Goal: Task Accomplishment & Management: Manage account settings

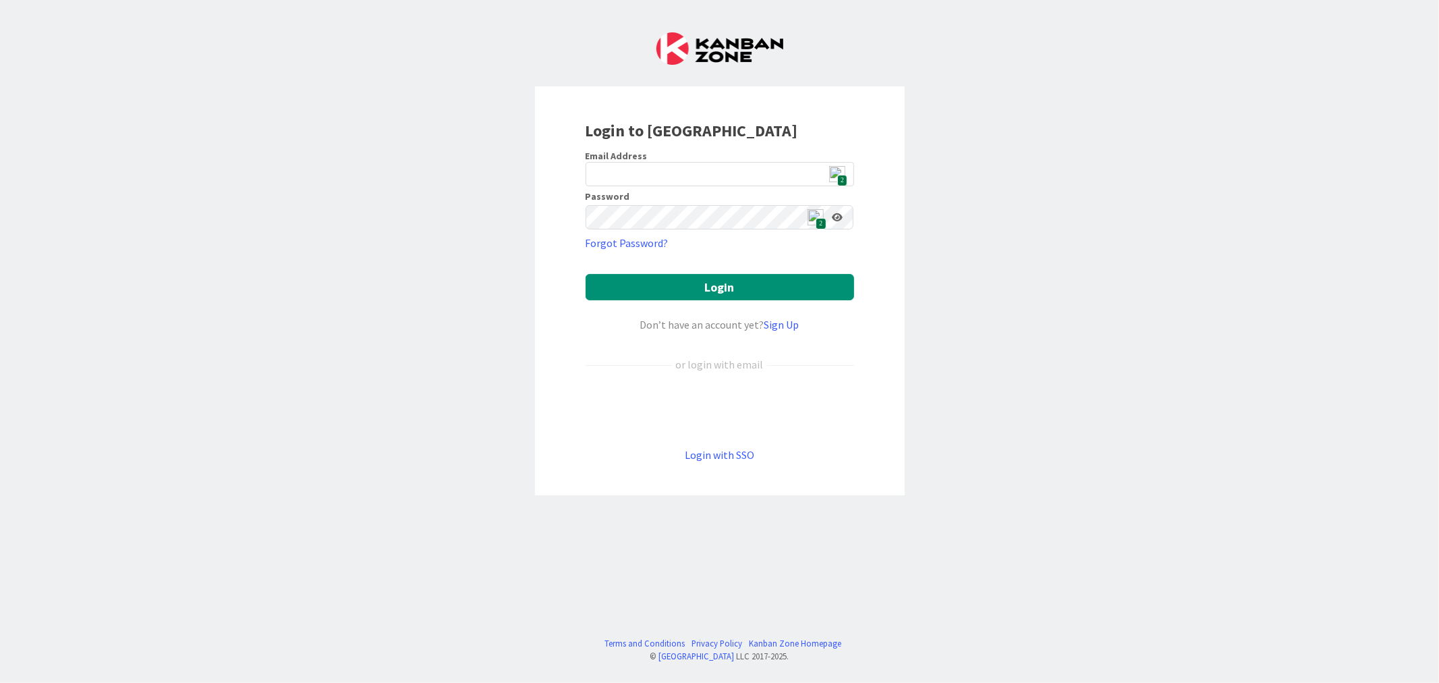
click at [843, 175] on span "2" at bounding box center [842, 180] width 10 height 11
type input "[EMAIL_ADDRESS][DOMAIN_NAME]"
click at [766, 288] on button "Login" at bounding box center [720, 287] width 268 height 26
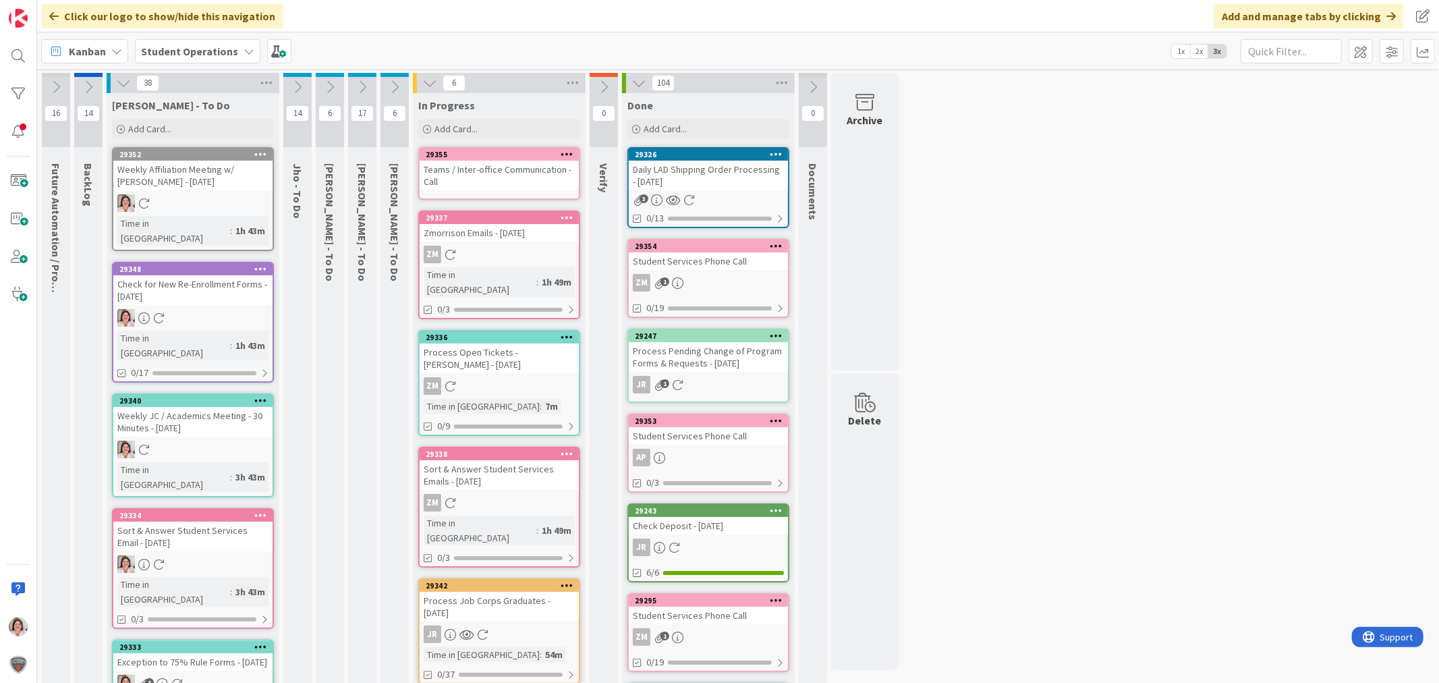
click at [263, 153] on icon at bounding box center [260, 153] width 13 height 9
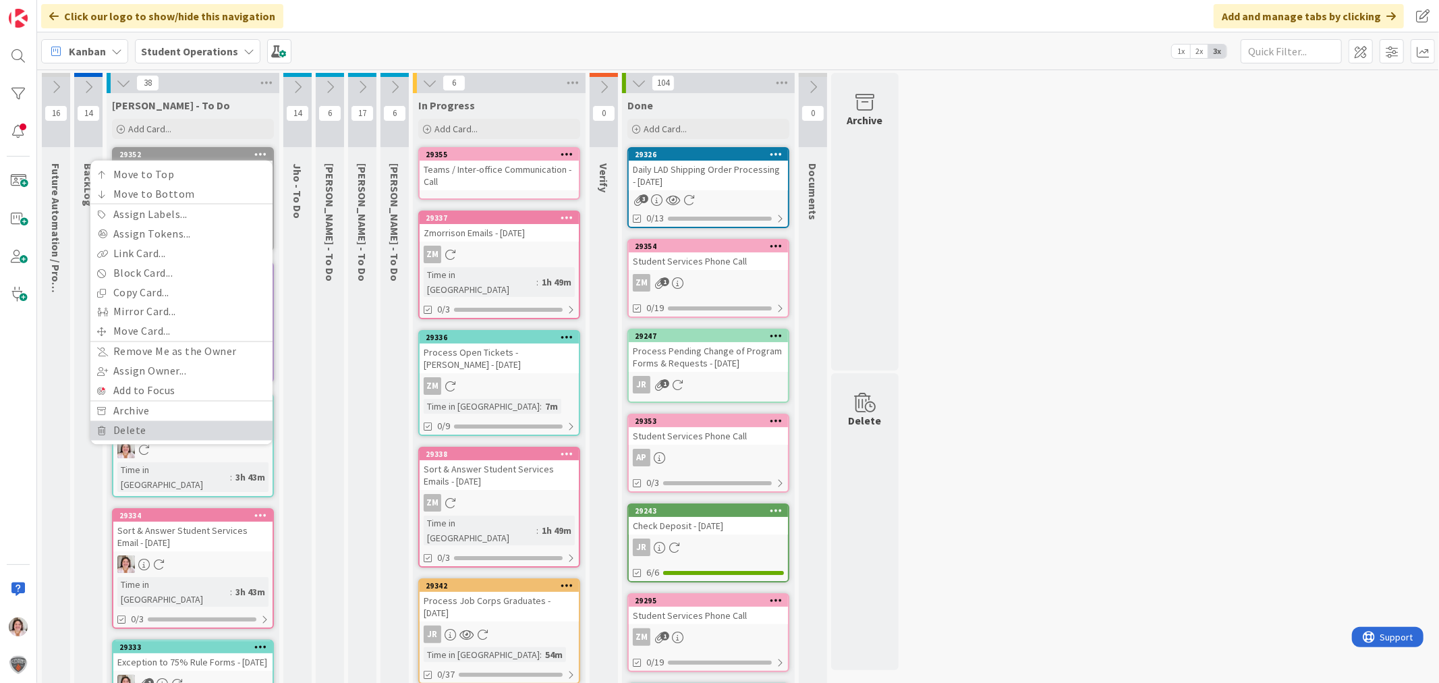
click at [170, 427] on link "Delete" at bounding box center [181, 431] width 182 height 20
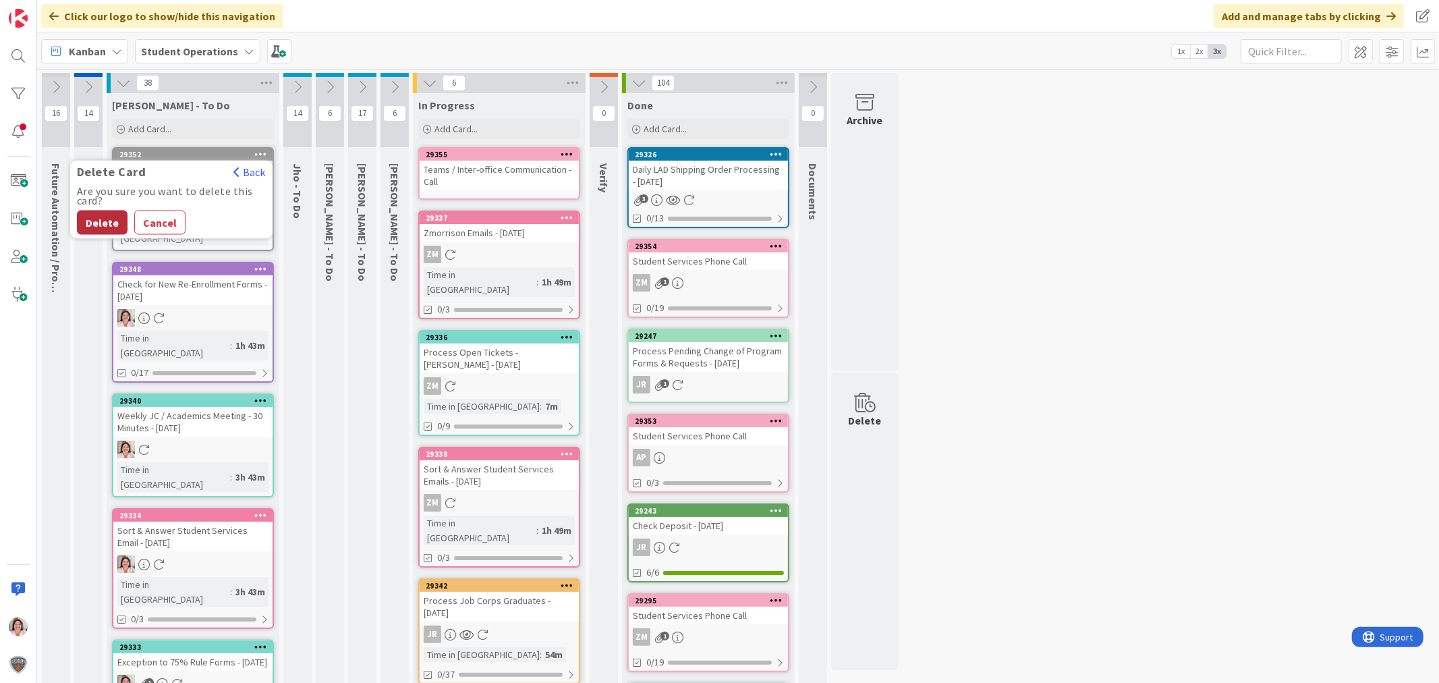
click at [106, 220] on button "Delete" at bounding box center [102, 222] width 51 height 24
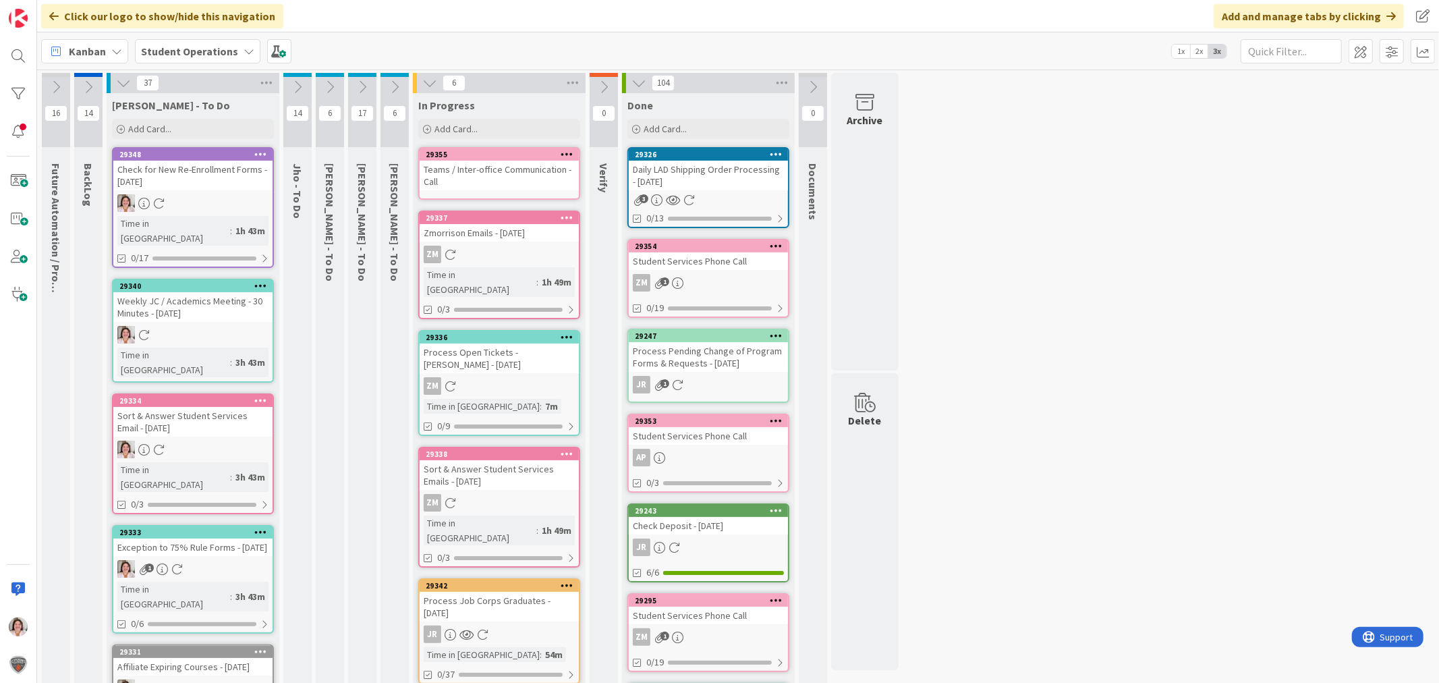
click at [266, 281] on icon at bounding box center [260, 285] width 13 height 9
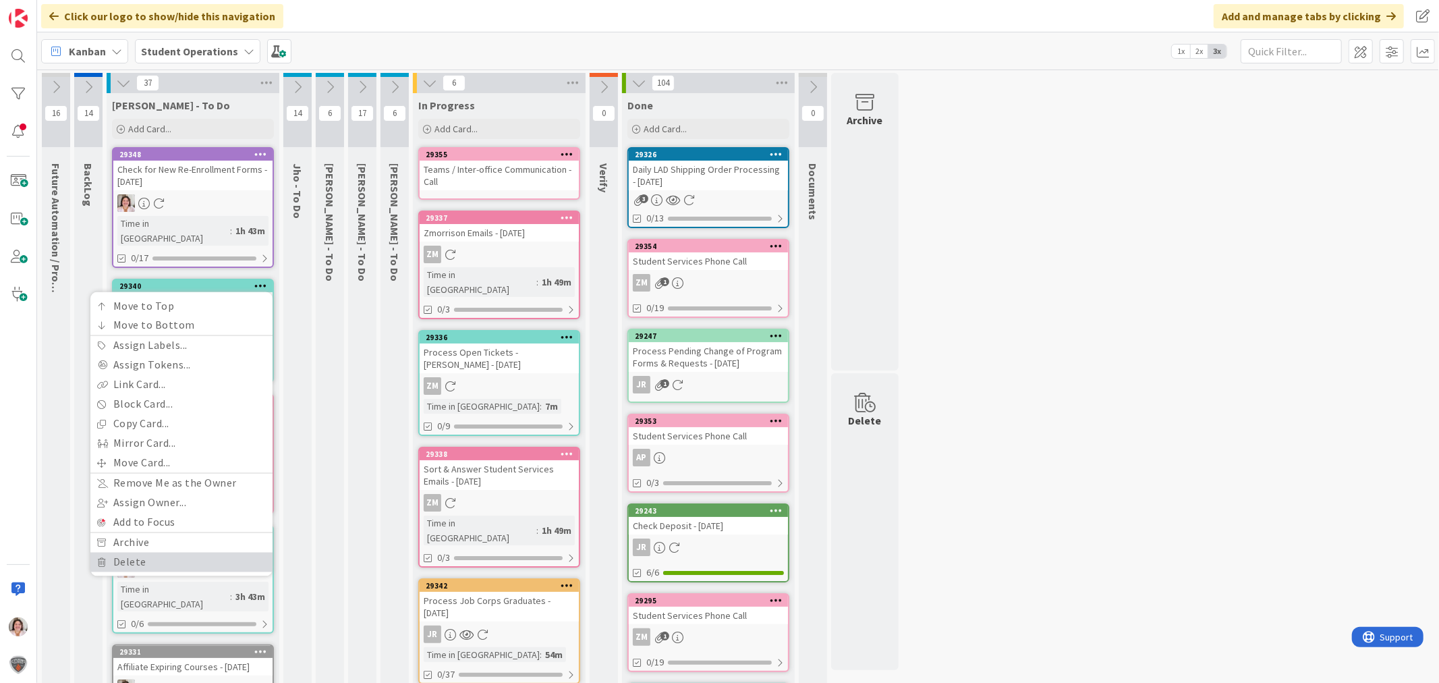
click at [136, 552] on link "Delete" at bounding box center [181, 562] width 182 height 20
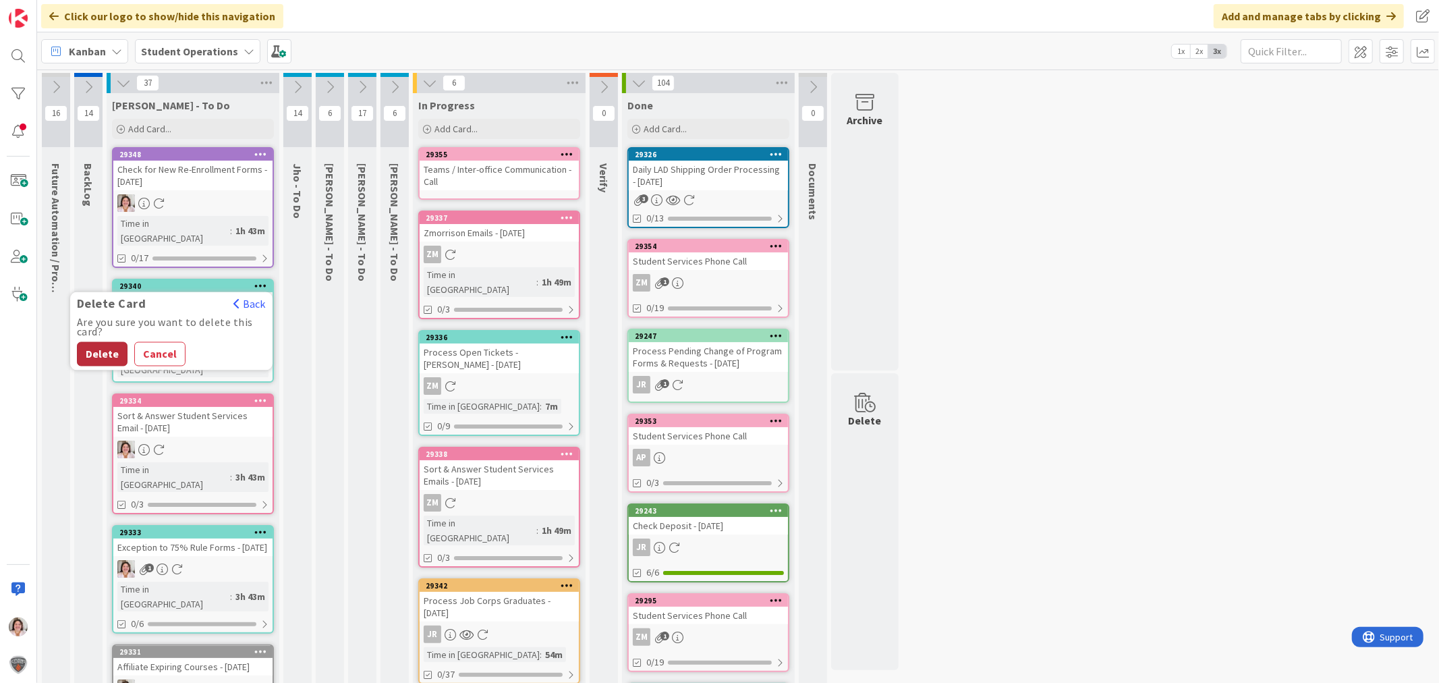
click at [108, 342] on button "Delete" at bounding box center [102, 354] width 51 height 24
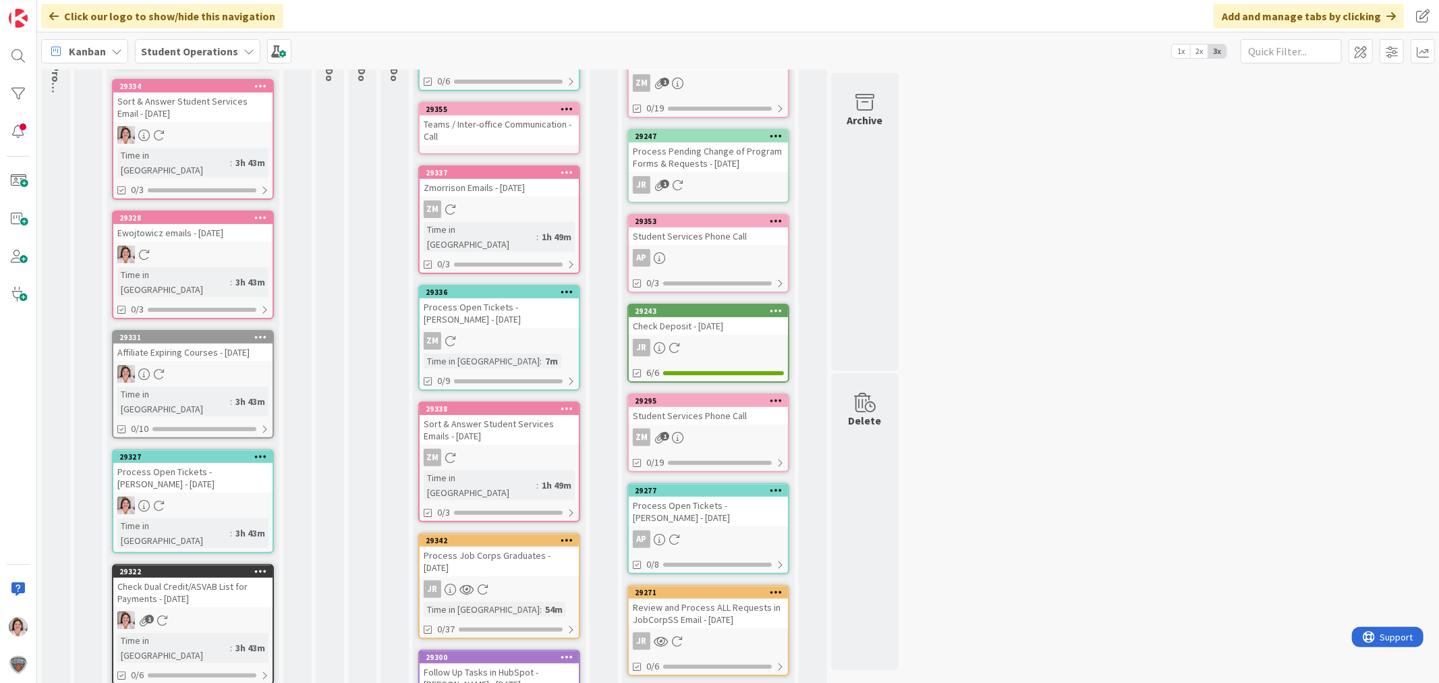
scroll to position [225, 0]
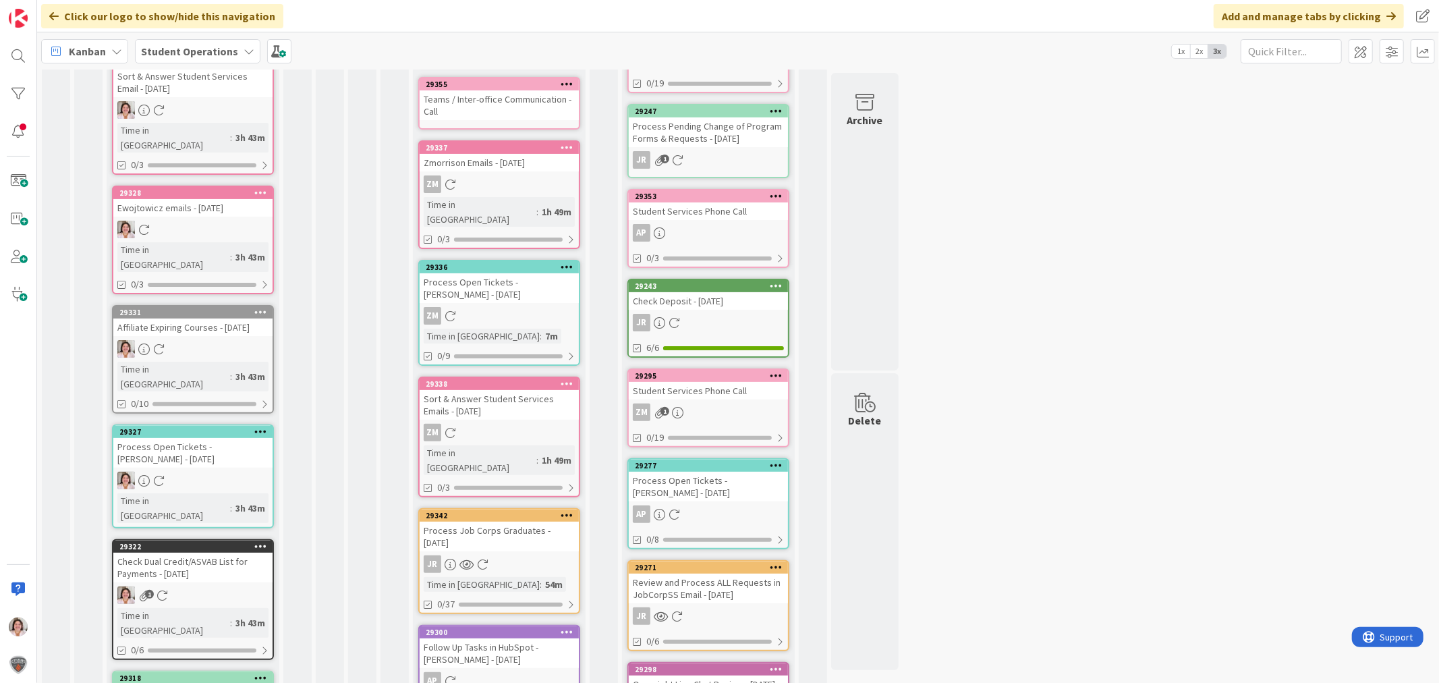
click at [263, 307] on icon at bounding box center [260, 311] width 13 height 9
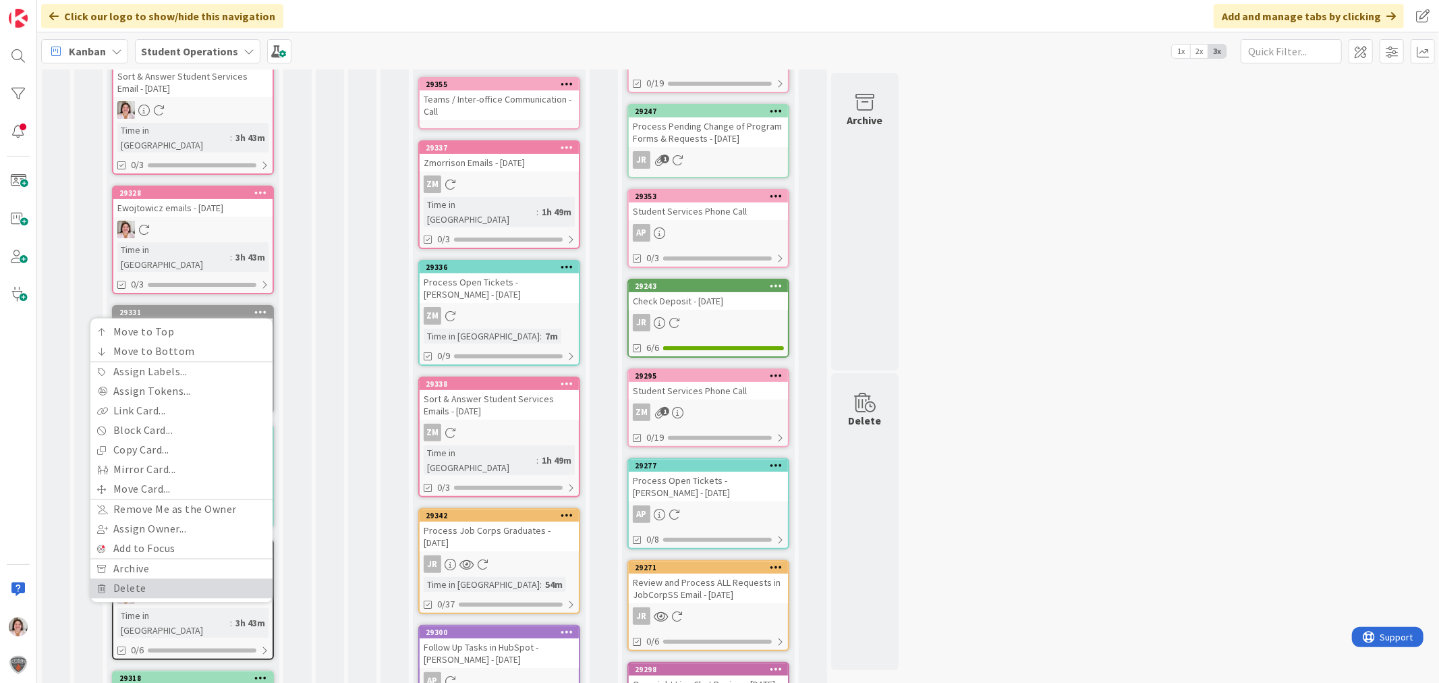
click at [134, 579] on link "Delete" at bounding box center [181, 589] width 182 height 20
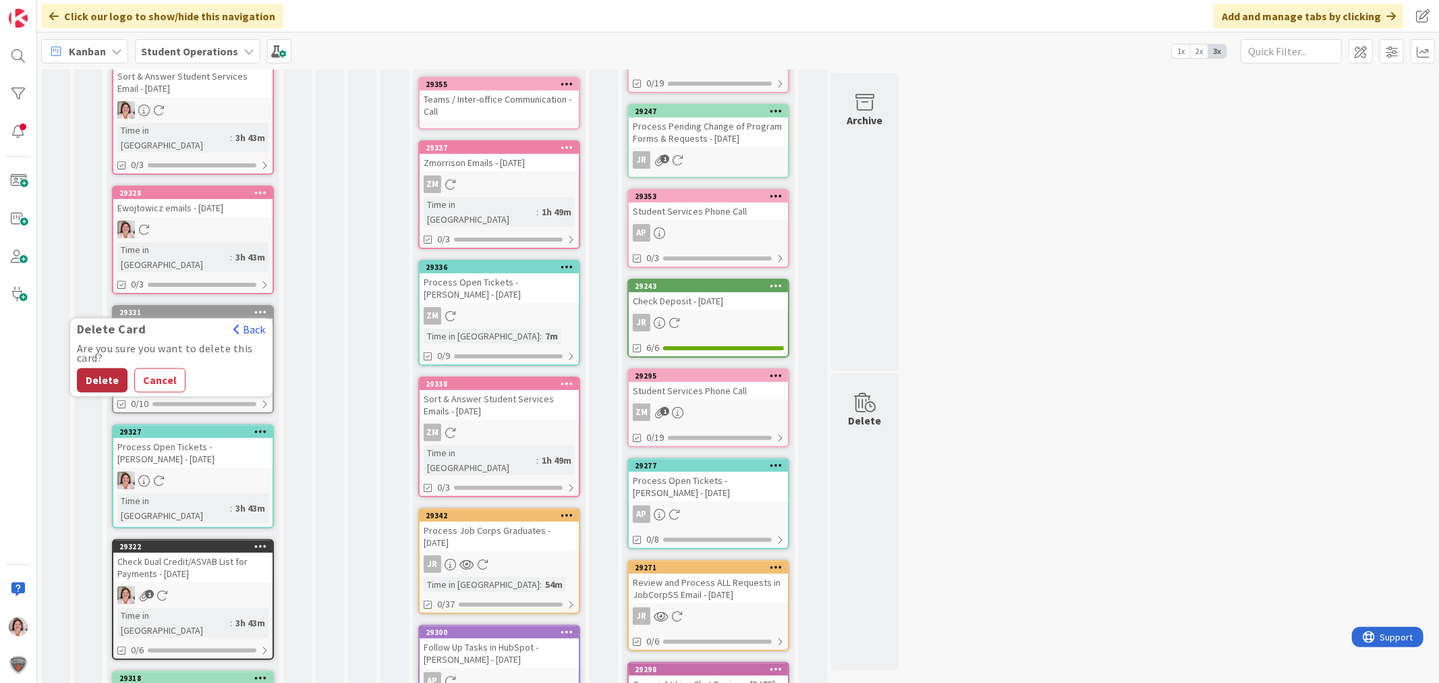
click at [109, 368] on button "Delete" at bounding box center [102, 380] width 51 height 24
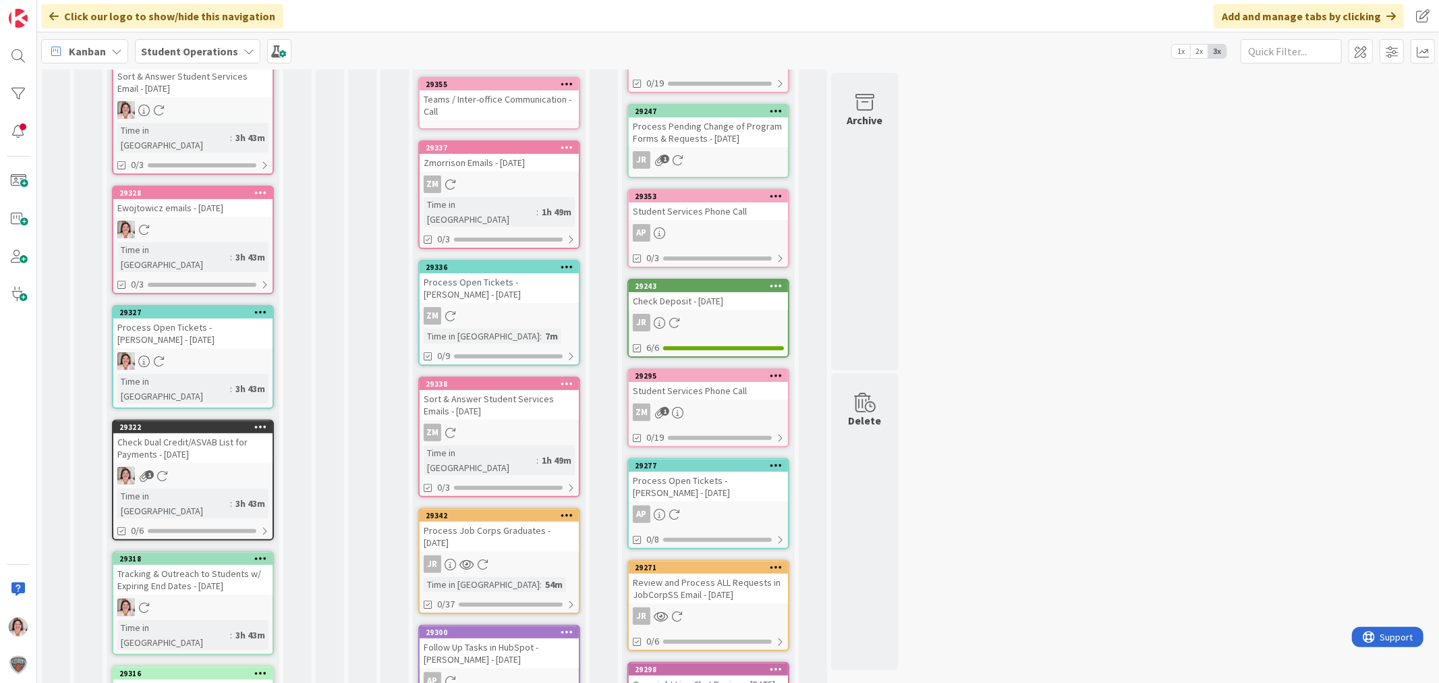
click at [264, 553] on icon at bounding box center [260, 557] width 13 height 9
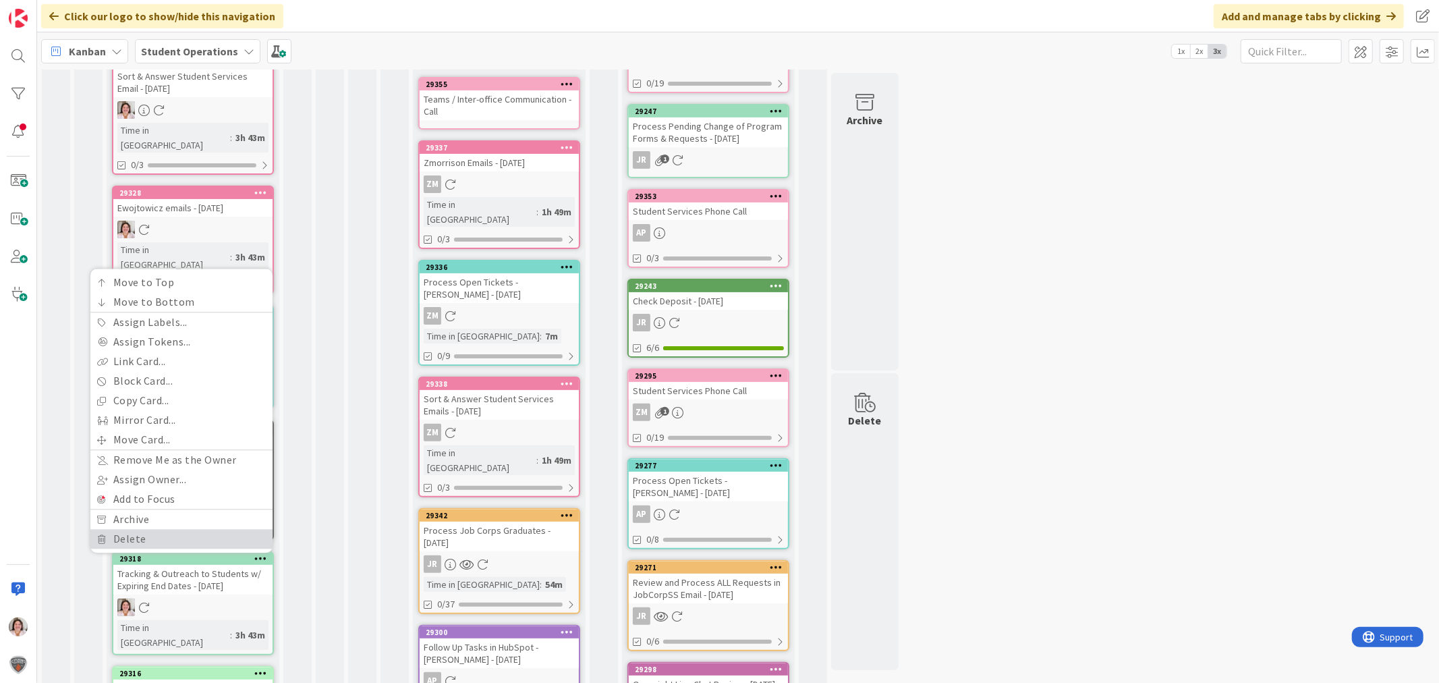
click at [159, 529] on link "Delete" at bounding box center [181, 539] width 182 height 20
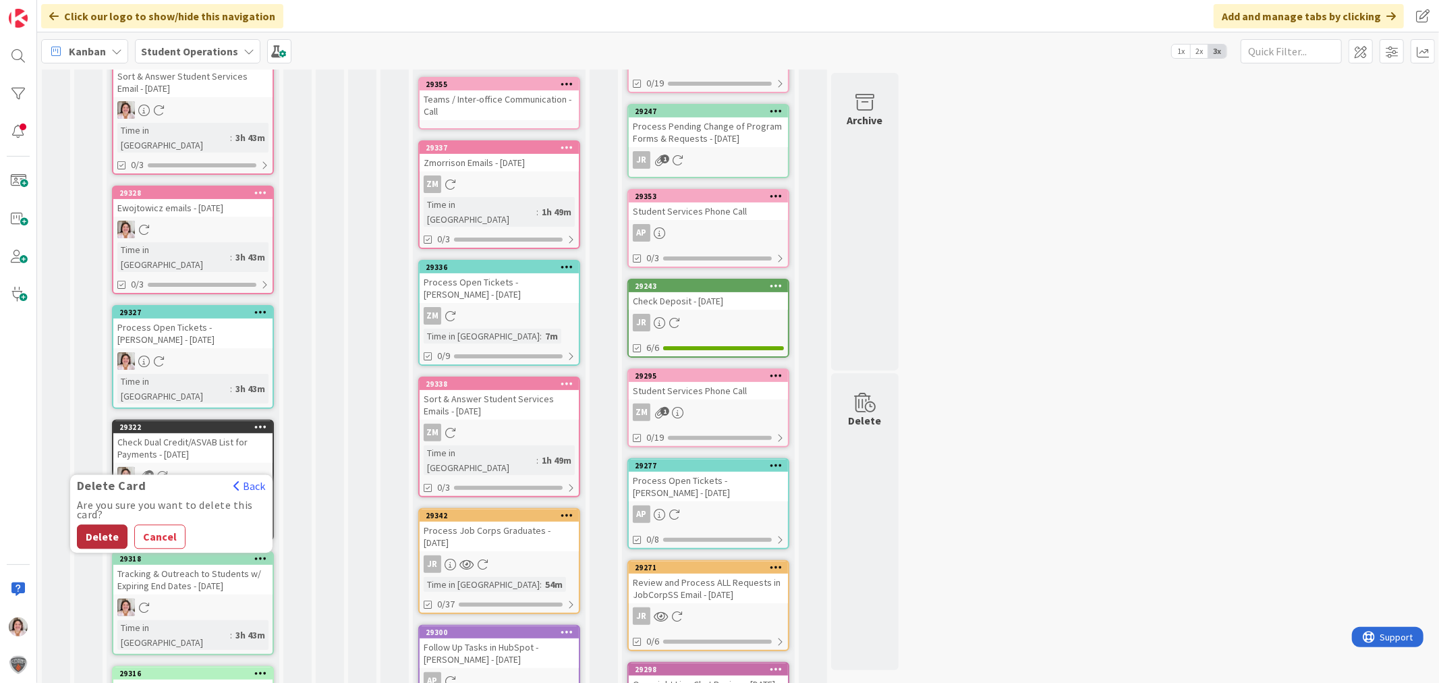
click at [96, 524] on button "Delete" at bounding box center [102, 536] width 51 height 24
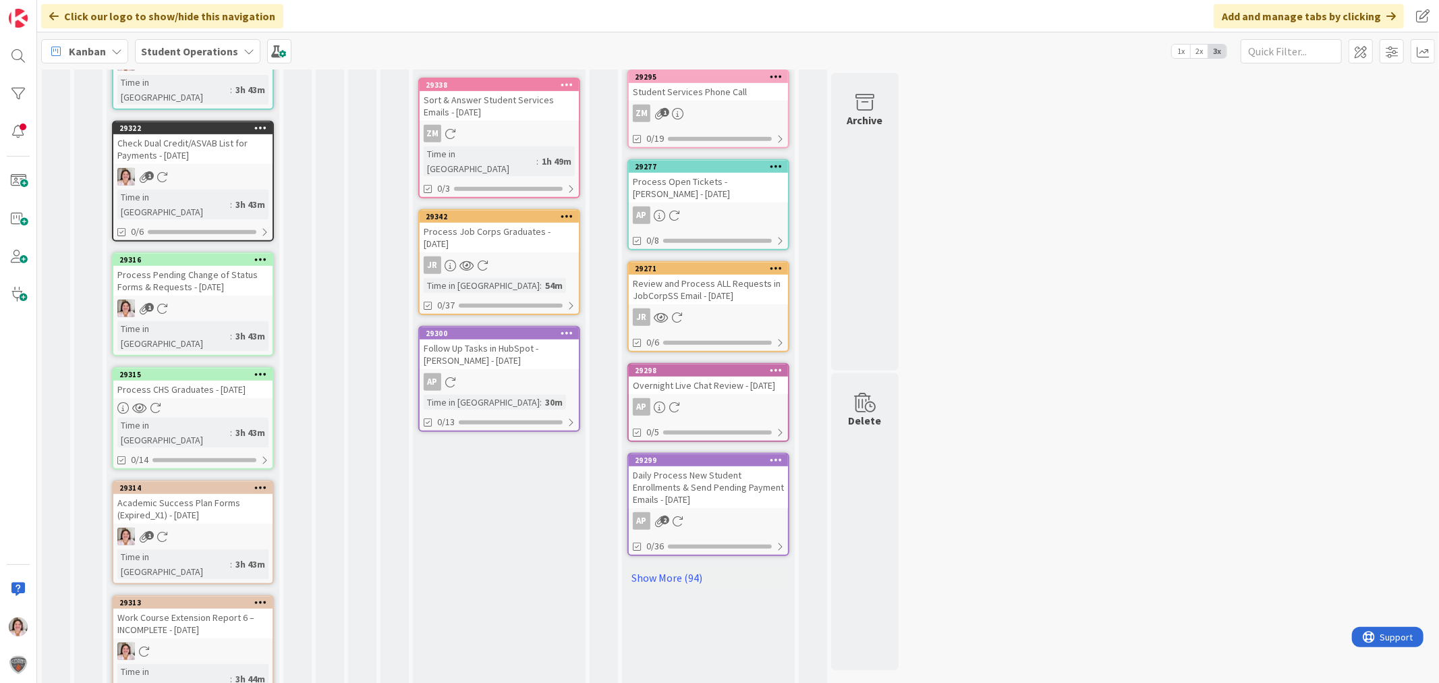
scroll to position [524, 0]
click at [264, 482] on icon at bounding box center [260, 486] width 13 height 9
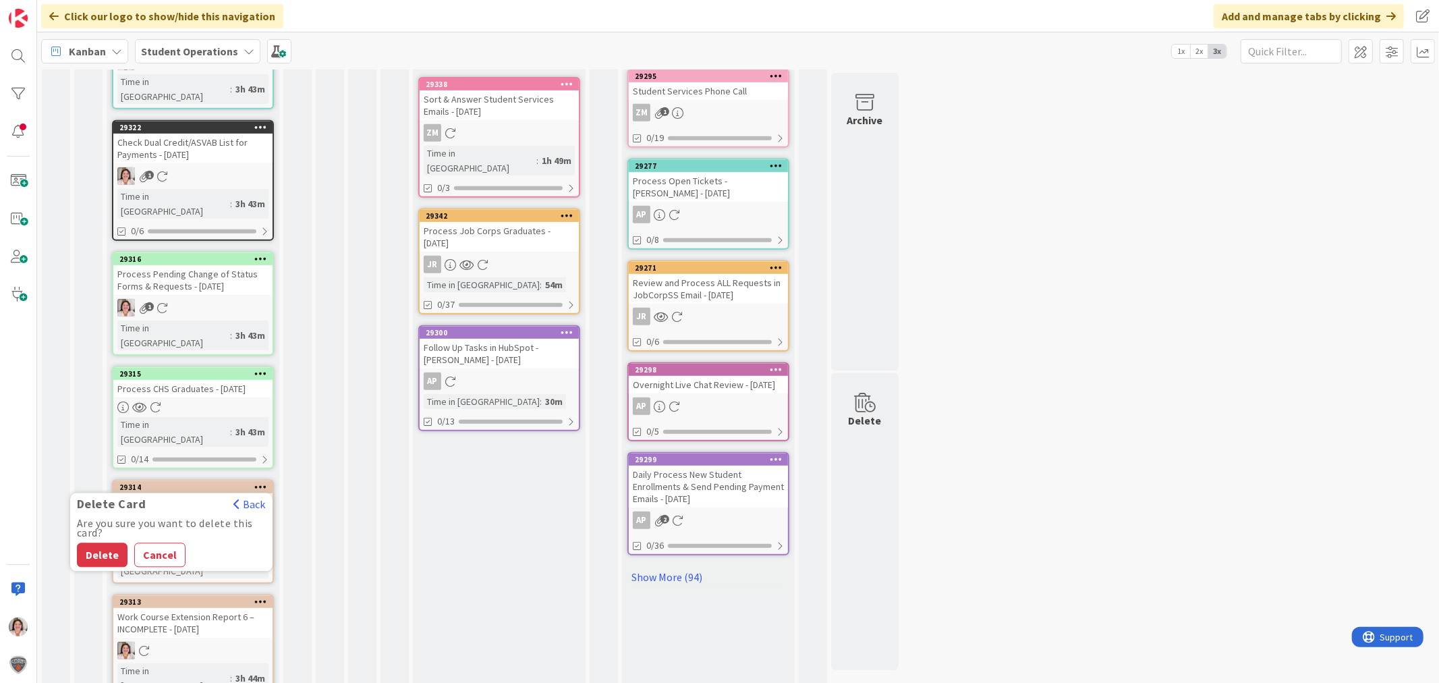
click at [401, 522] on div "6 [PERSON_NAME] - To Do" at bounding box center [394, 219] width 28 height 1341
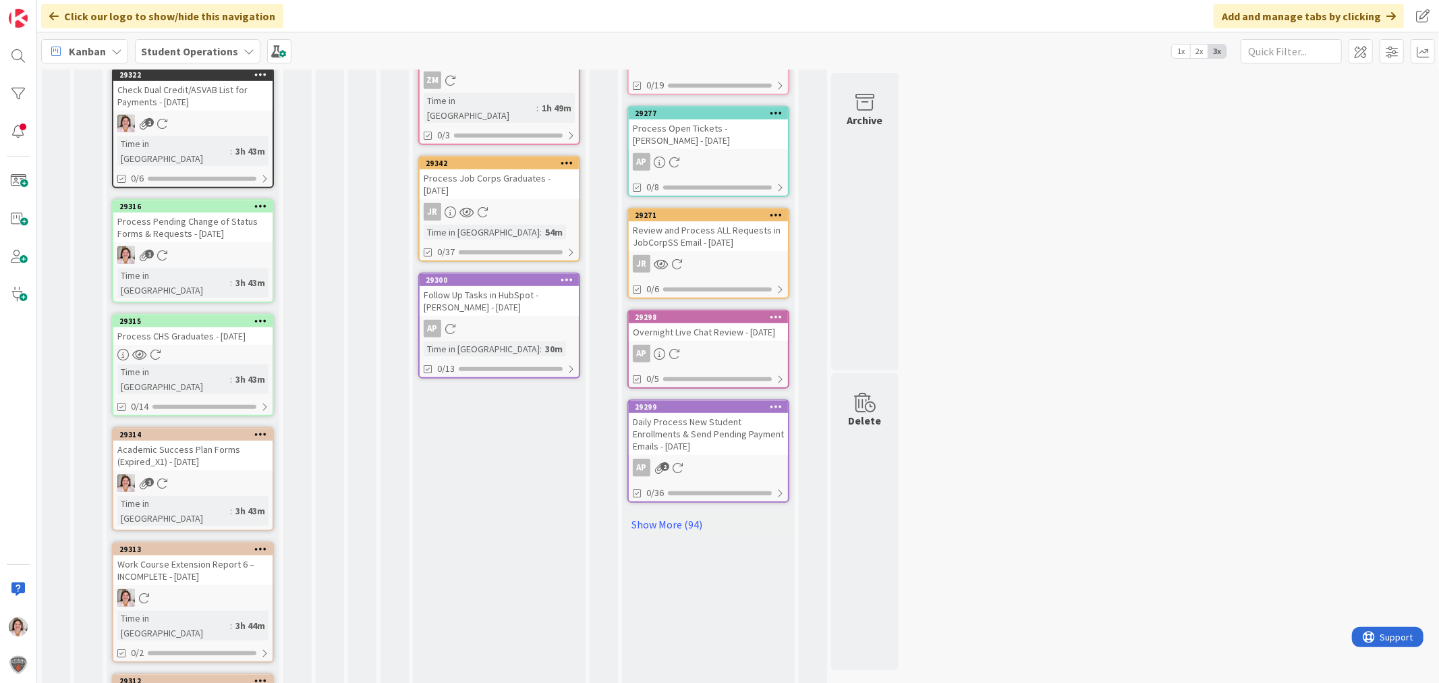
click at [266, 544] on icon at bounding box center [260, 548] width 13 height 9
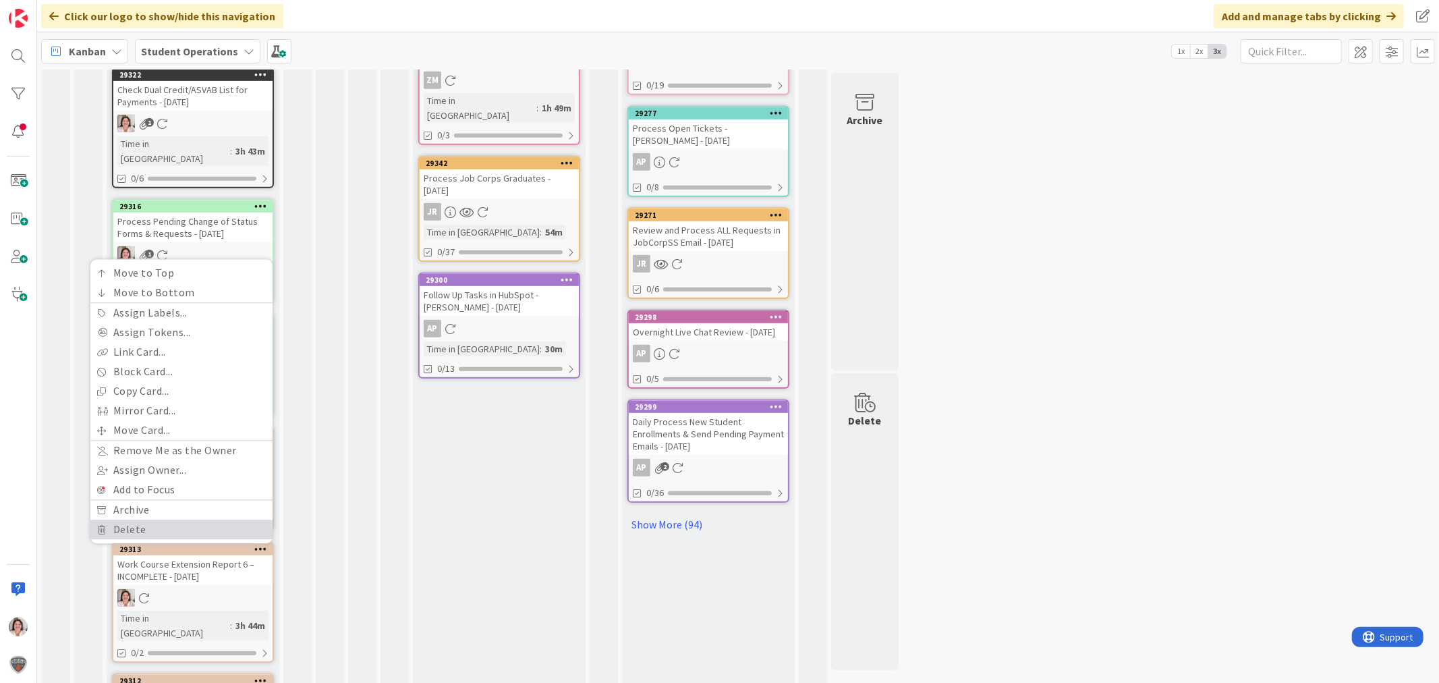
click at [132, 519] on link "Delete" at bounding box center [181, 529] width 182 height 20
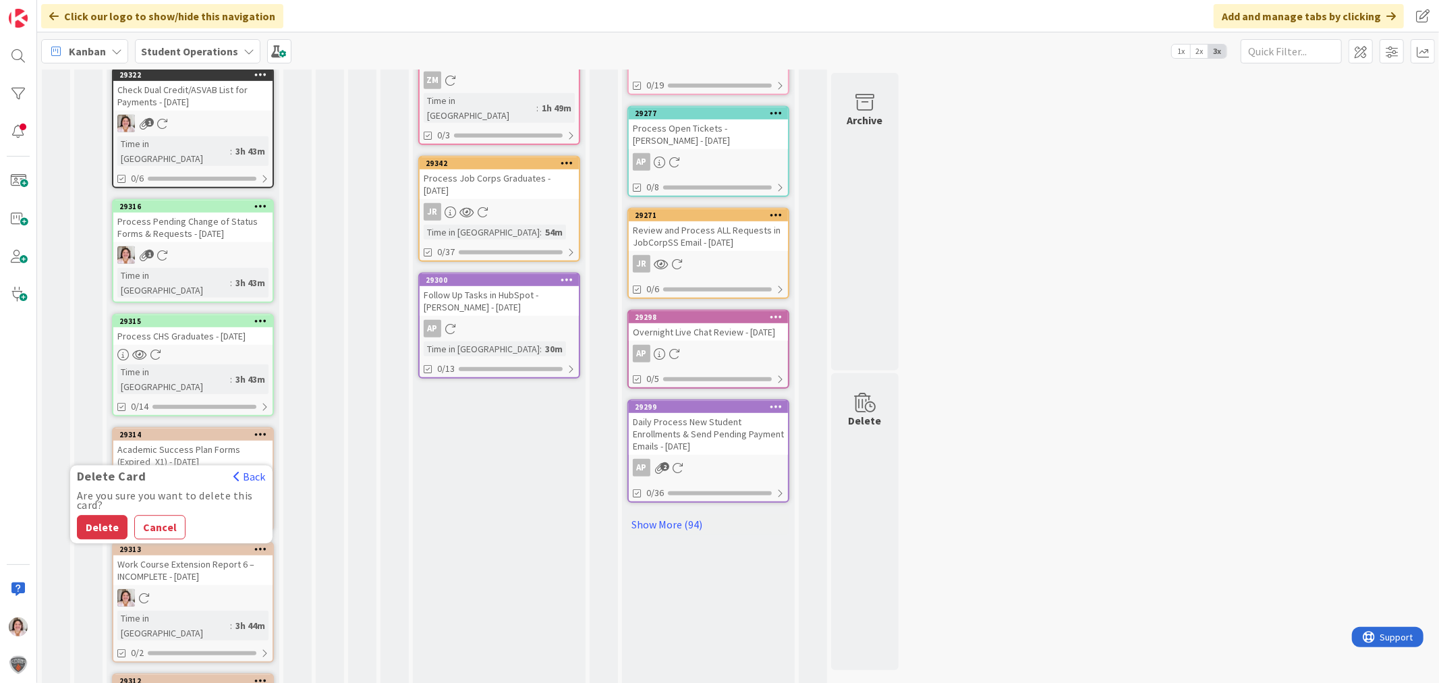
click at [107, 515] on button "Delete" at bounding box center [102, 527] width 51 height 24
click at [259, 544] on icon at bounding box center [260, 548] width 13 height 9
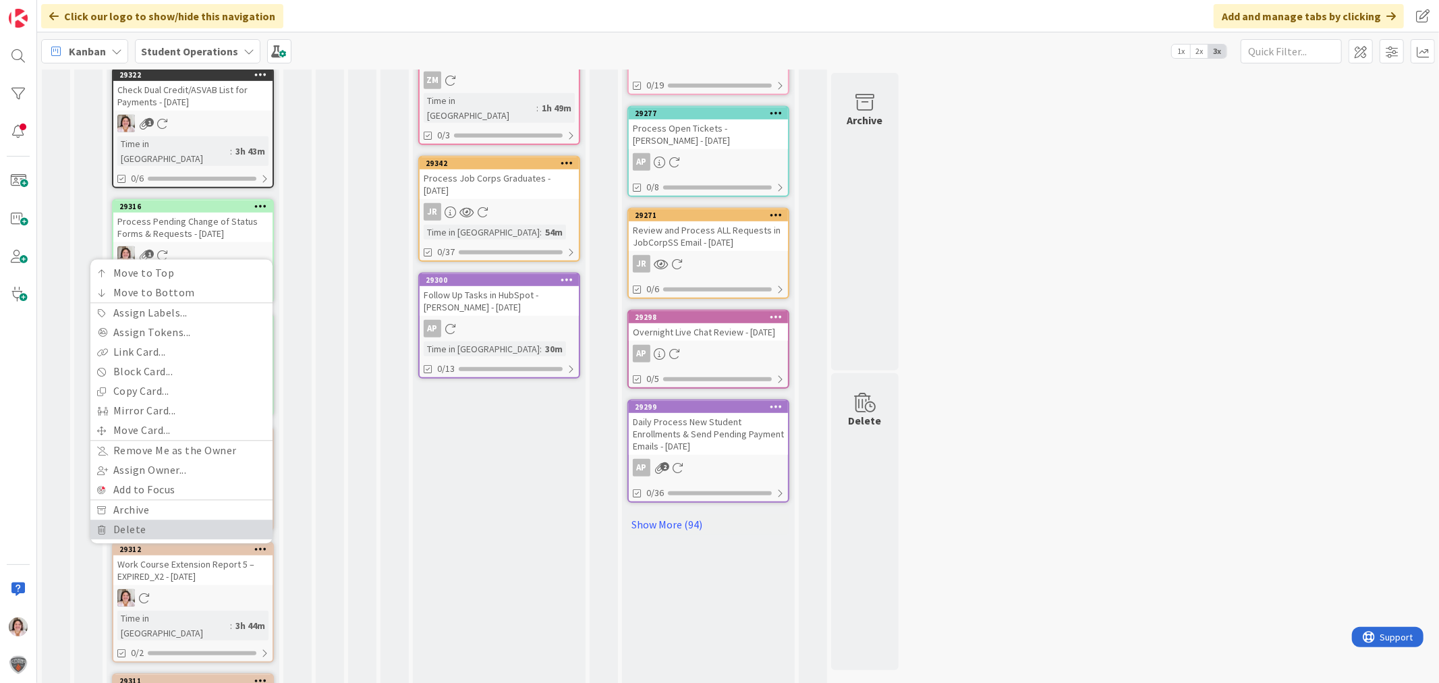
click at [127, 519] on link "Delete" at bounding box center [181, 529] width 182 height 20
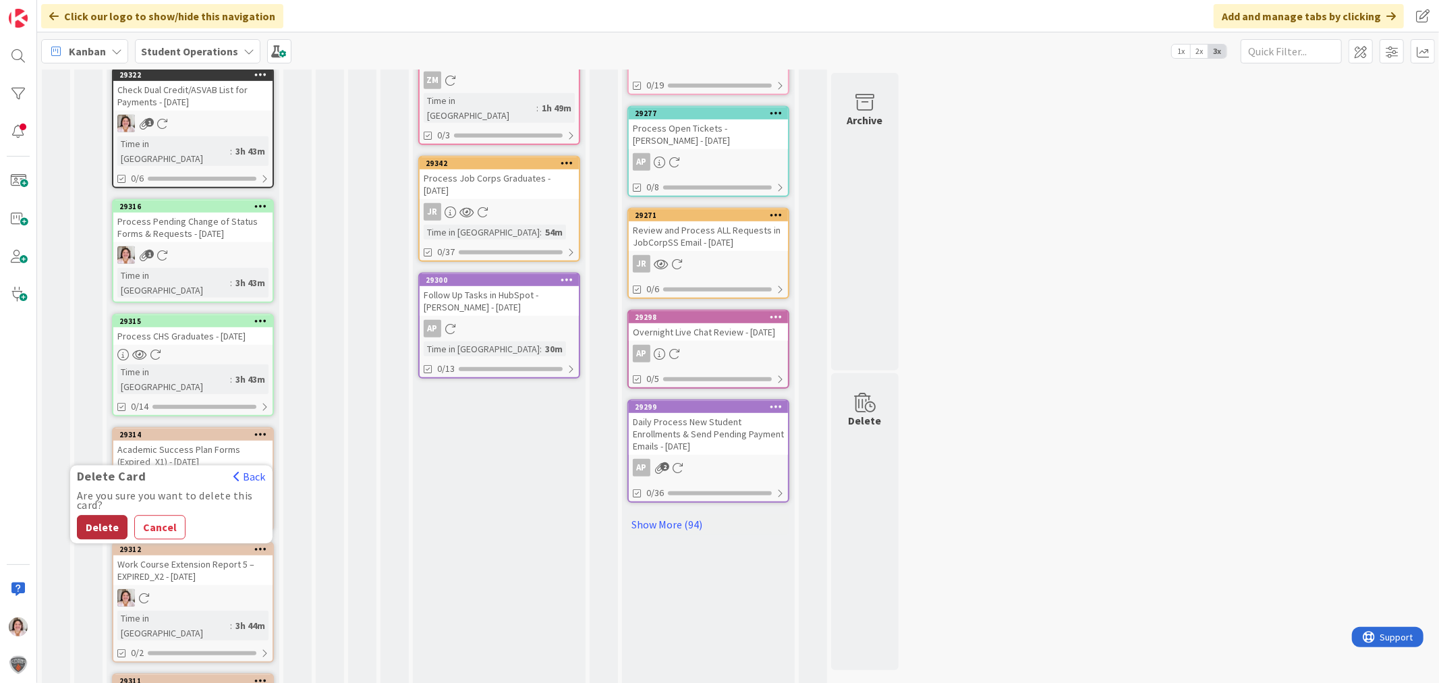
click at [92, 515] on button "Delete" at bounding box center [102, 527] width 51 height 24
click at [267, 544] on div at bounding box center [260, 548] width 24 height 9
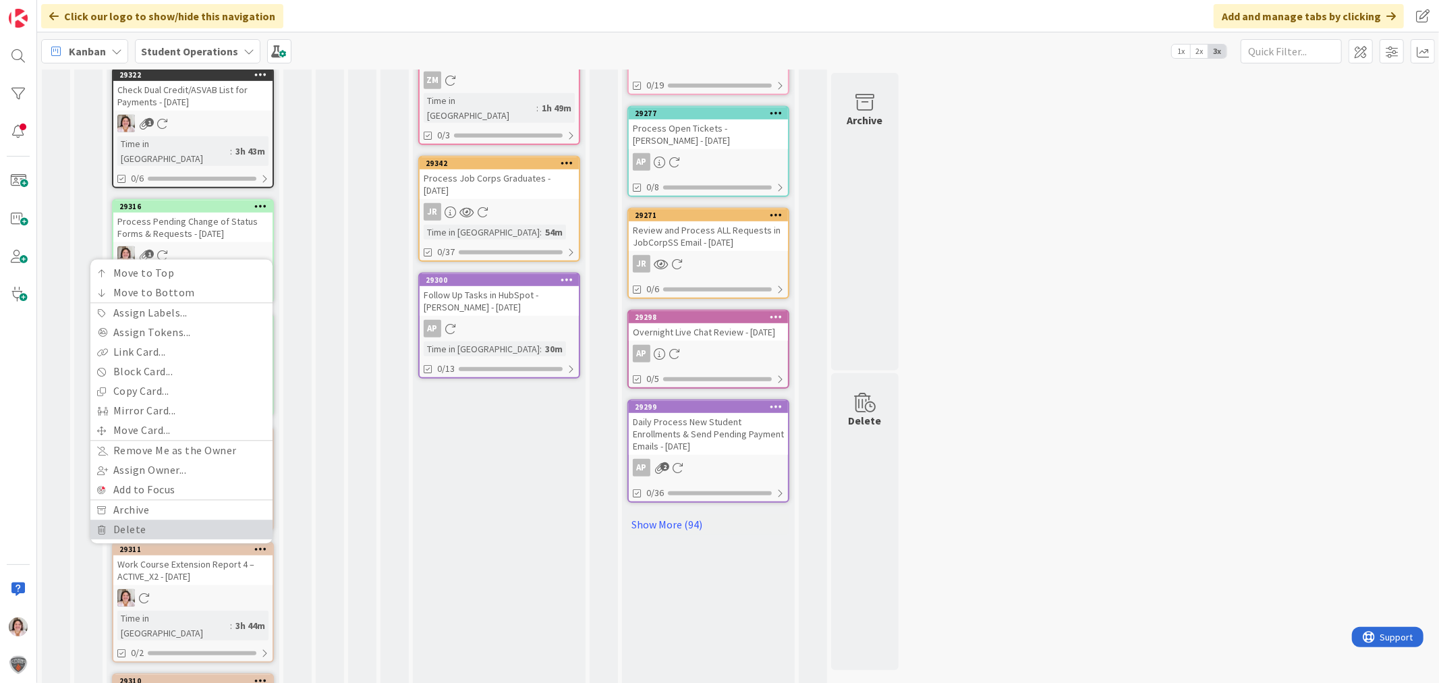
click at [159, 519] on link "Delete" at bounding box center [181, 529] width 182 height 20
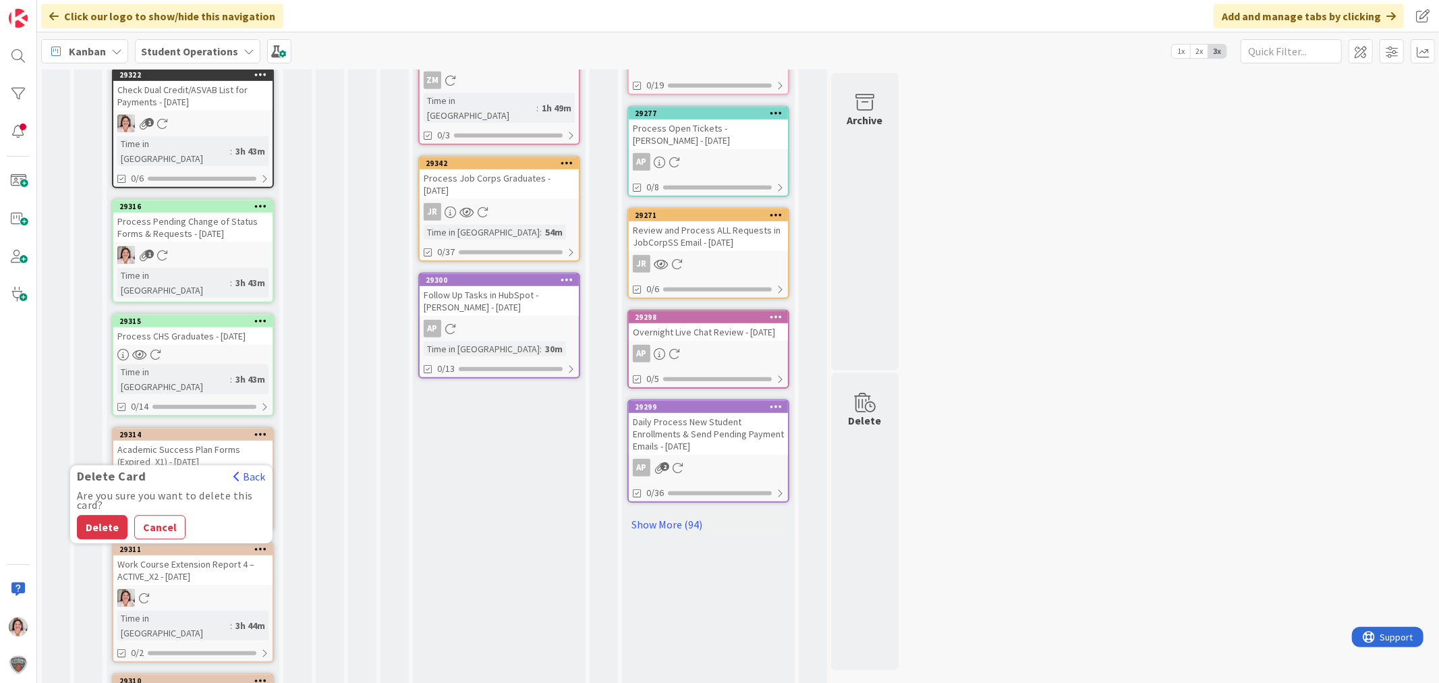
drag, startPoint x: 82, startPoint y: 392, endPoint x: 85, endPoint y: 401, distance: 9.2
click at [82, 515] on button "Delete" at bounding box center [102, 527] width 51 height 24
click at [257, 544] on icon at bounding box center [260, 548] width 13 height 9
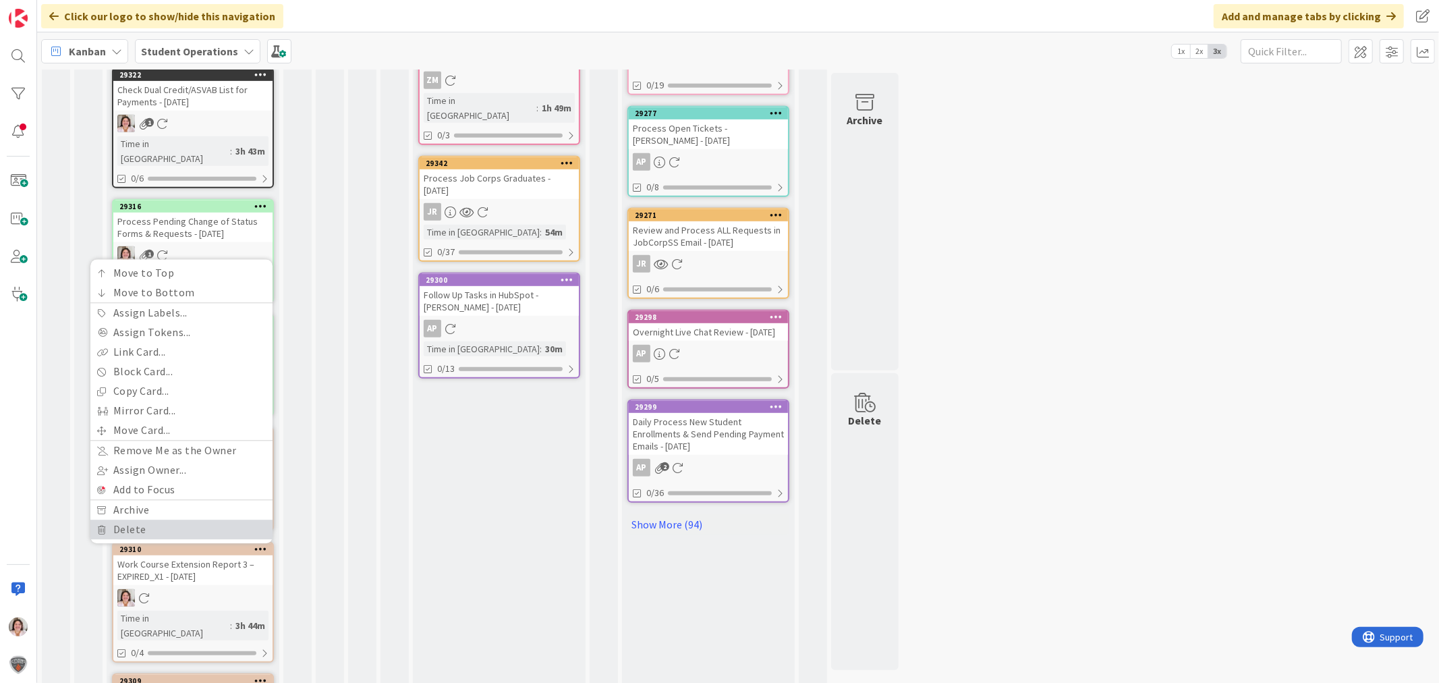
click at [119, 519] on link "Delete" at bounding box center [181, 529] width 182 height 20
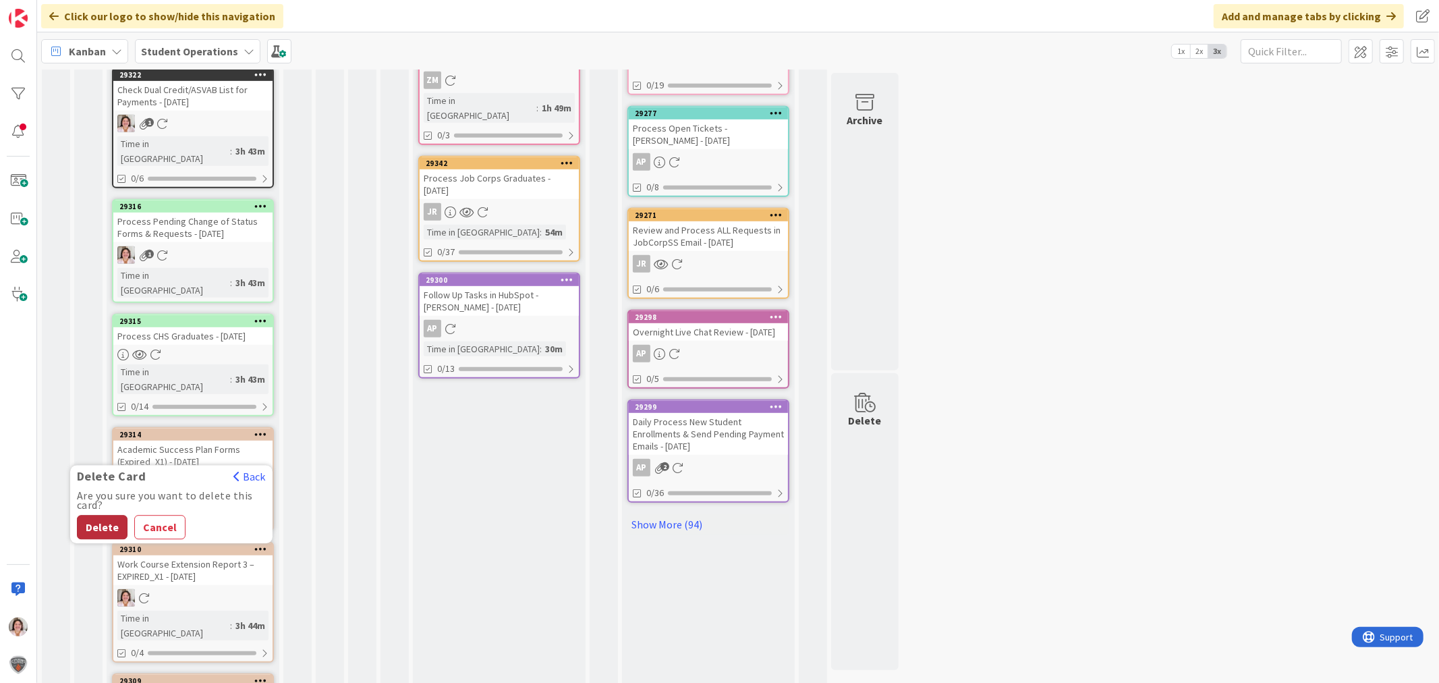
click at [94, 515] on button "Delete" at bounding box center [102, 527] width 51 height 24
click at [260, 544] on icon at bounding box center [260, 548] width 13 height 9
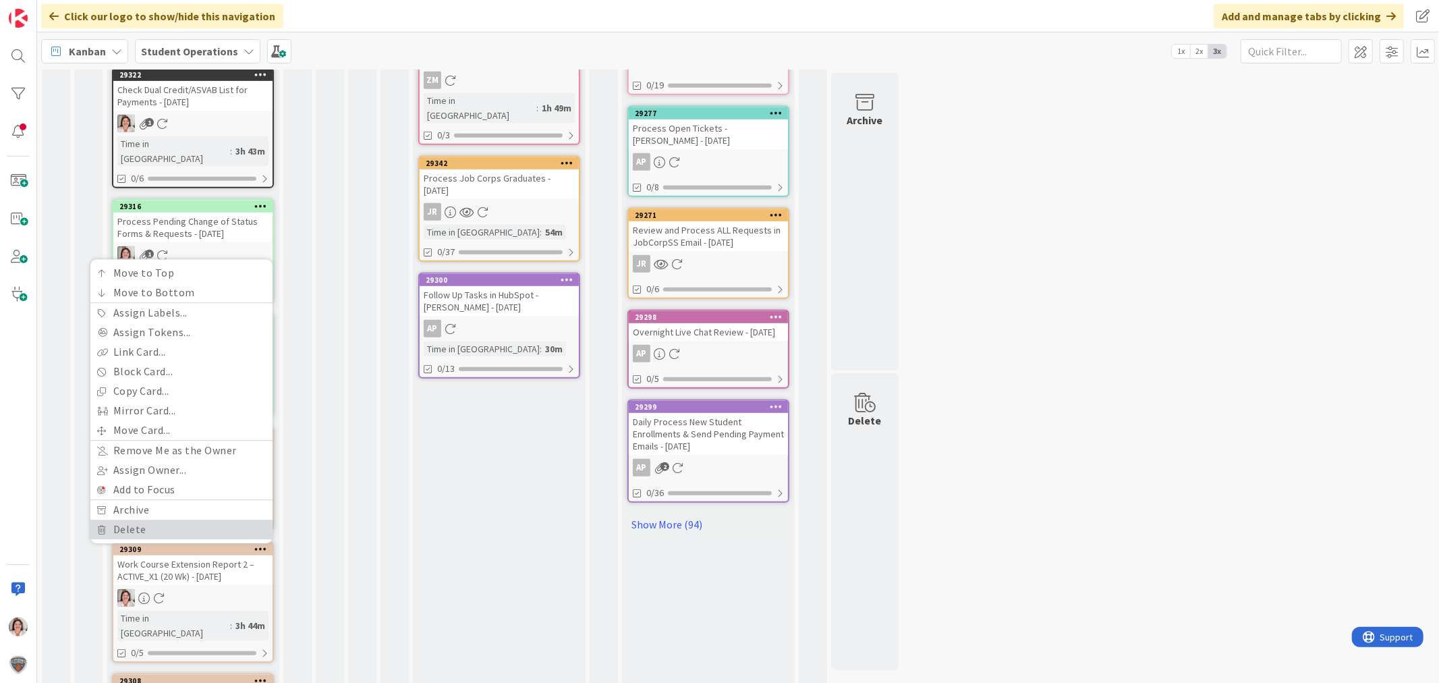
click at [142, 519] on link "Delete" at bounding box center [181, 529] width 182 height 20
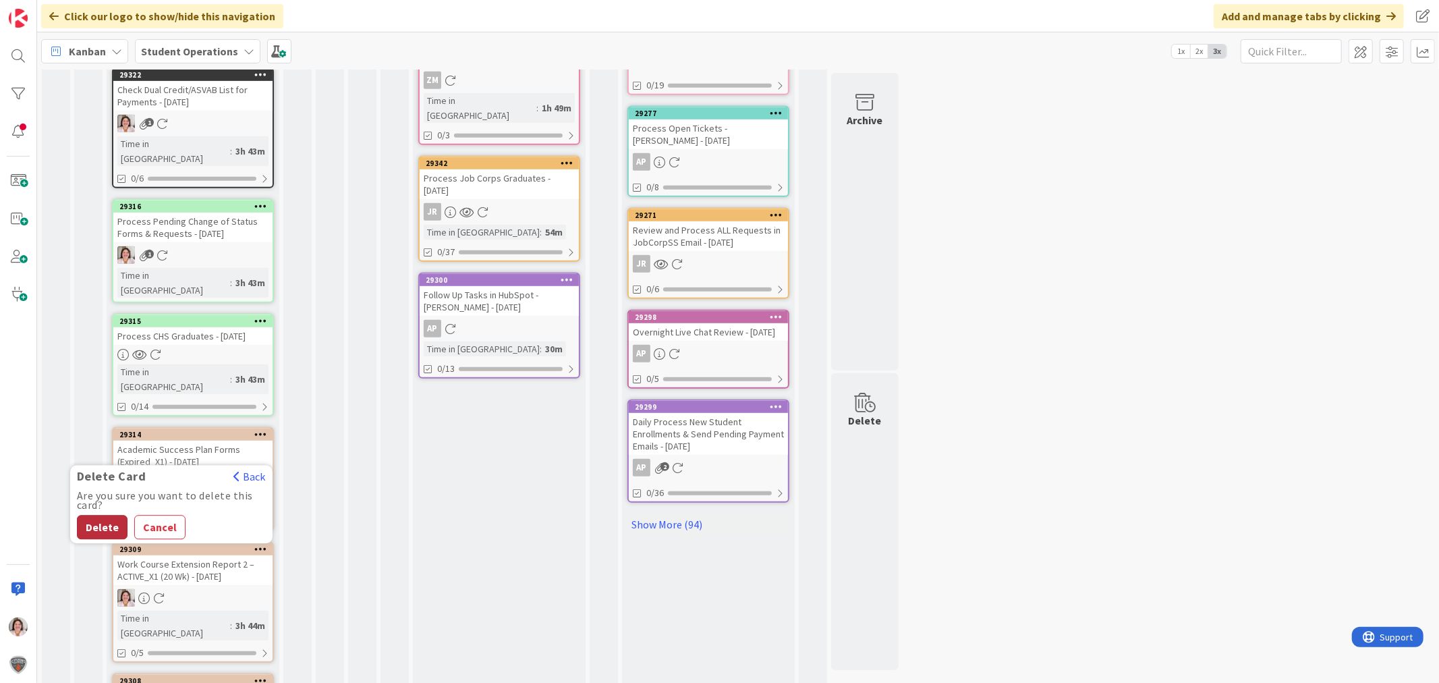
click at [92, 515] on button "Delete" at bounding box center [102, 527] width 51 height 24
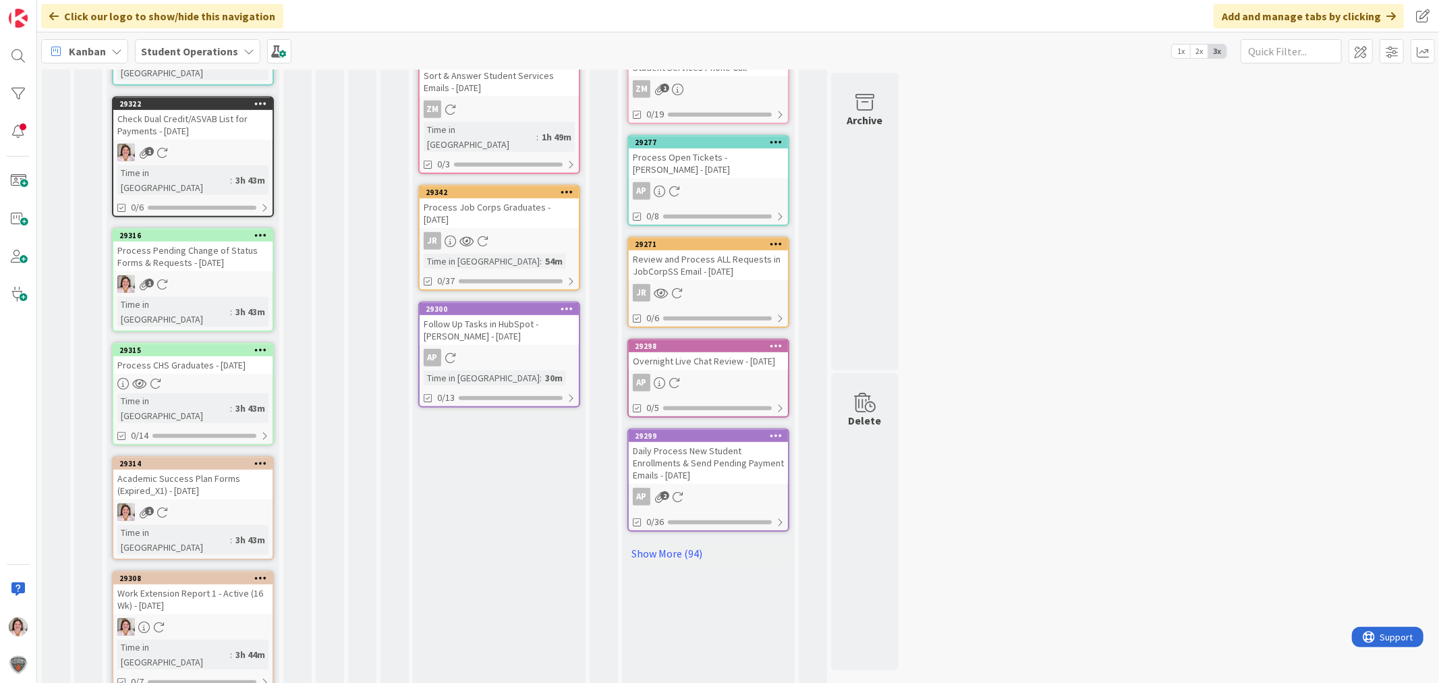
click at [264, 573] on icon at bounding box center [260, 577] width 13 height 9
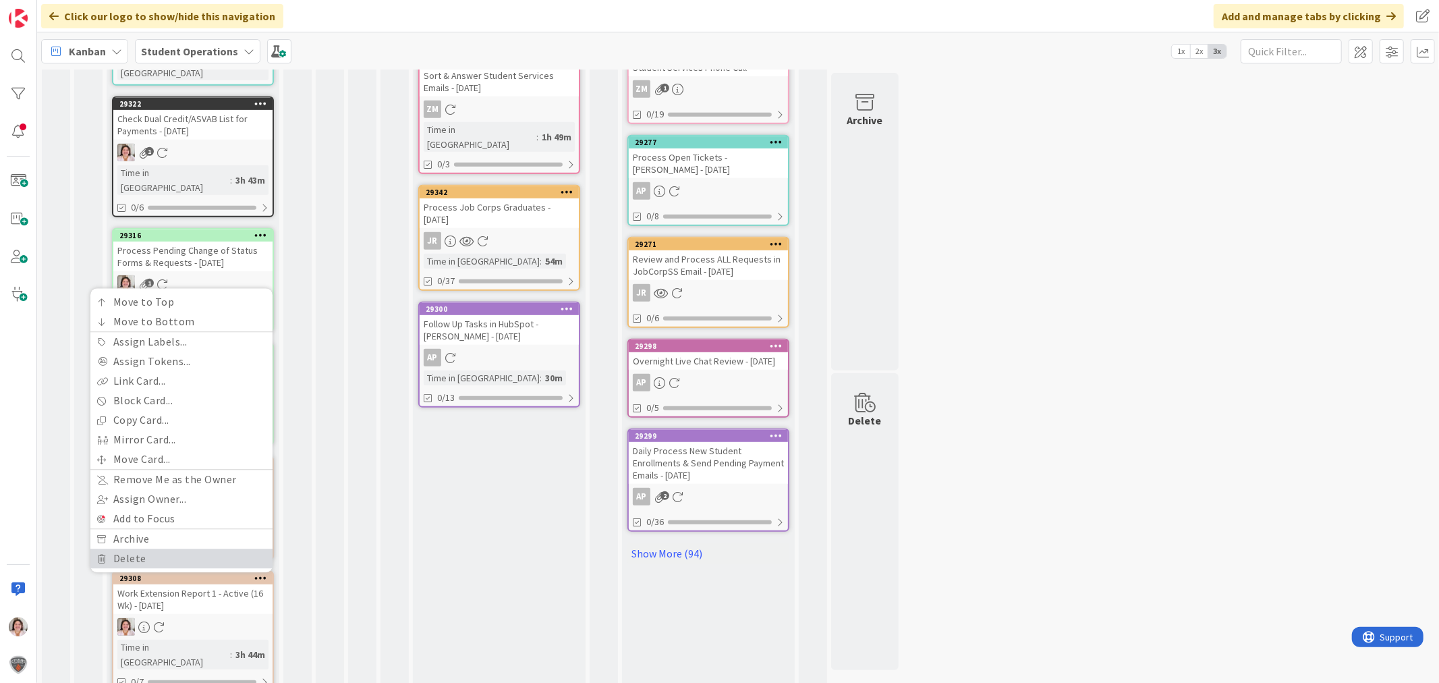
click at [138, 548] on link "Delete" at bounding box center [181, 558] width 182 height 20
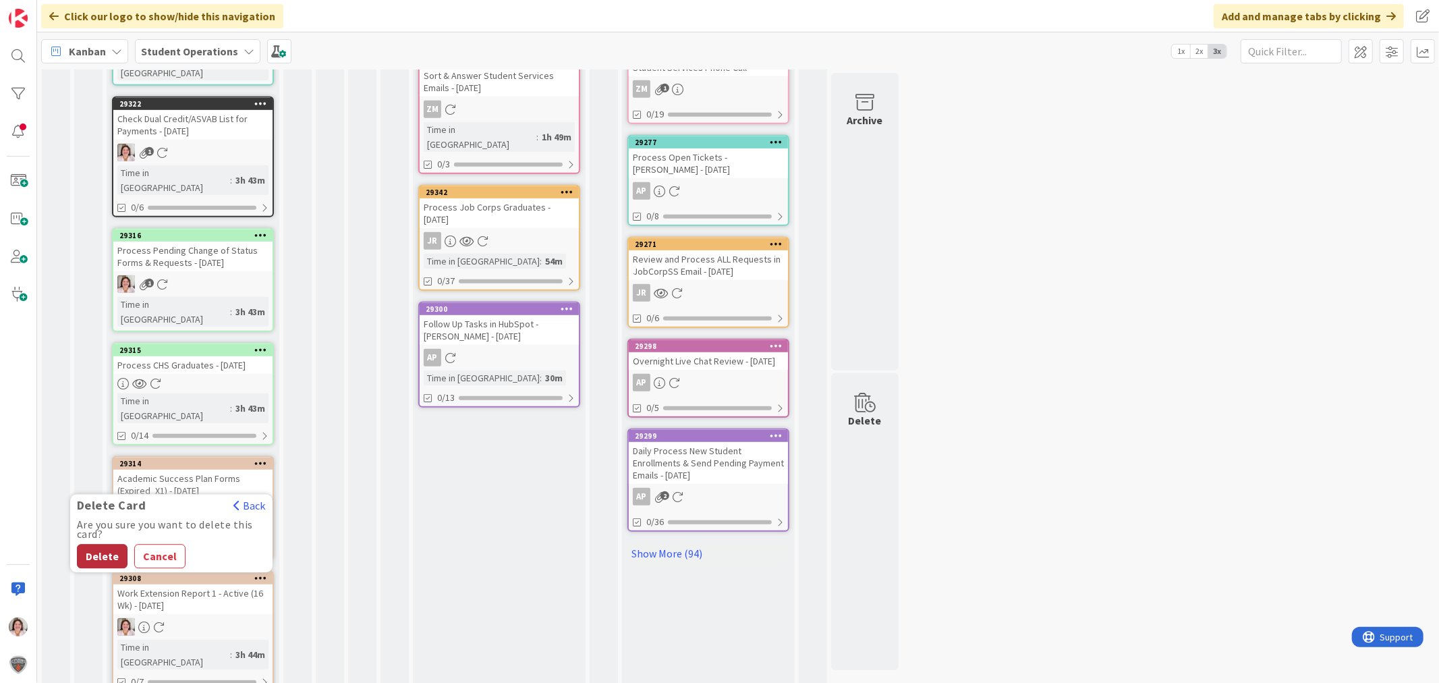
click at [108, 544] on button "Delete" at bounding box center [102, 556] width 51 height 24
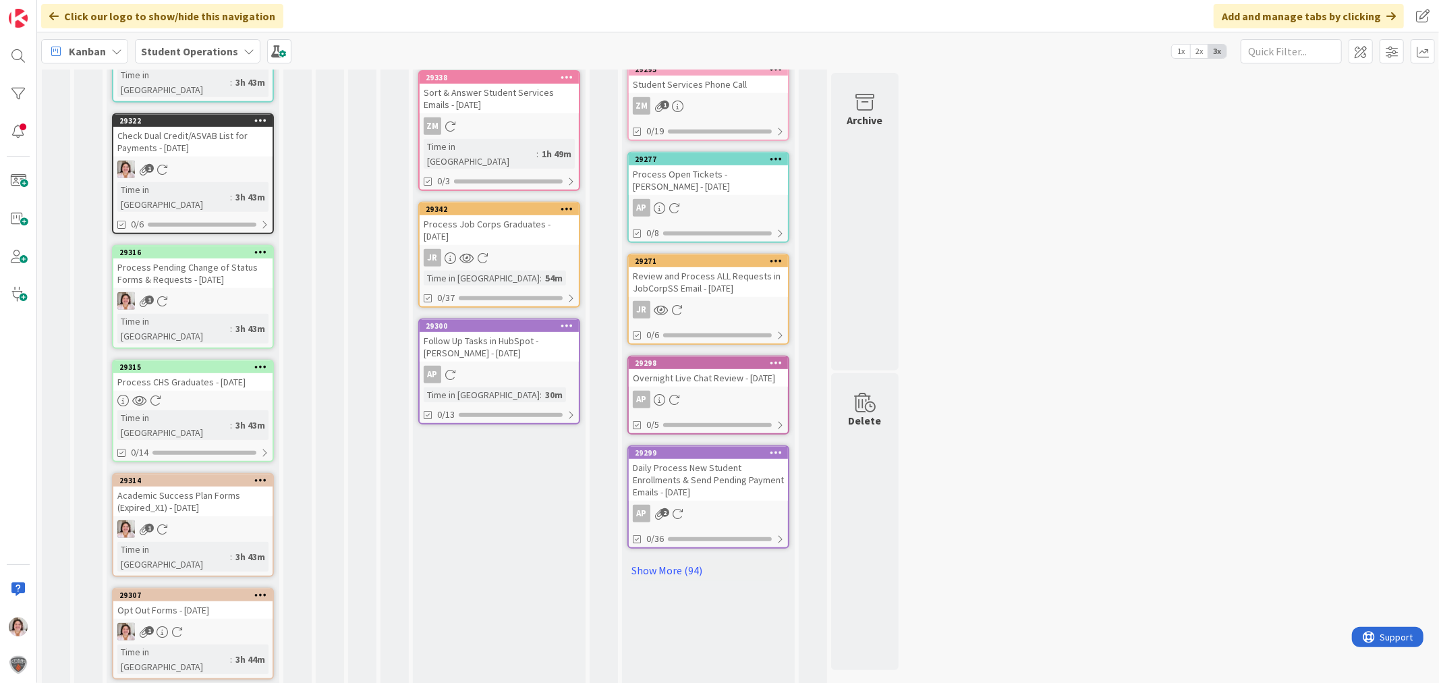
scroll to position [530, 0]
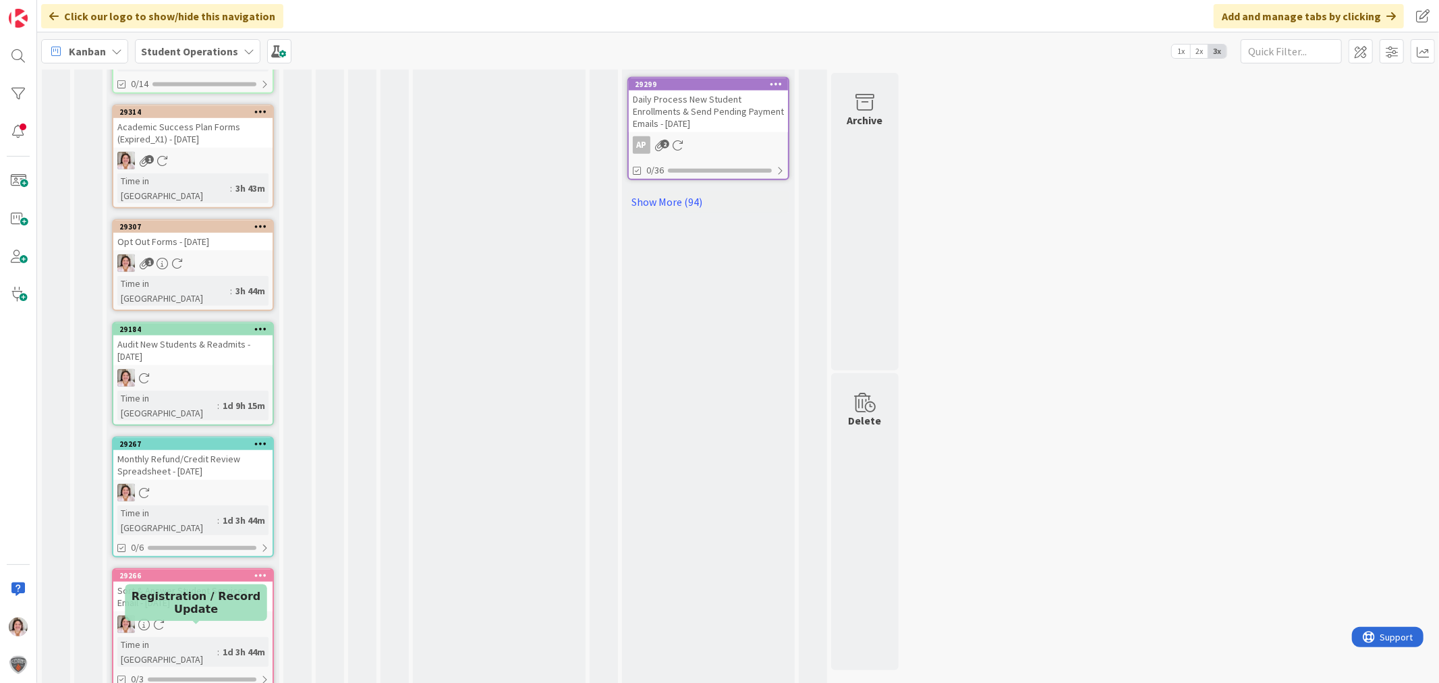
scroll to position [905, 0]
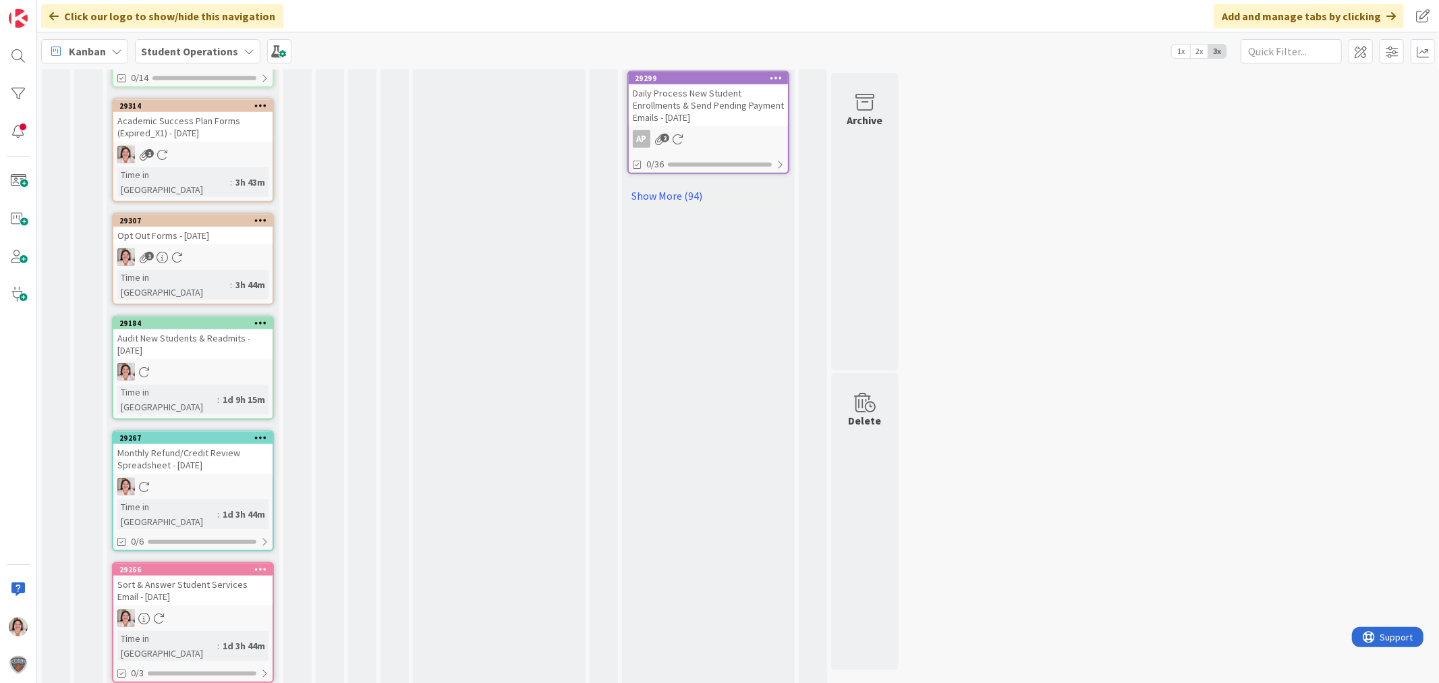
click at [265, 564] on icon at bounding box center [260, 568] width 13 height 9
click at [98, 625] on button "Delete" at bounding box center [102, 637] width 51 height 24
click at [256, 564] on icon at bounding box center [260, 568] width 13 height 9
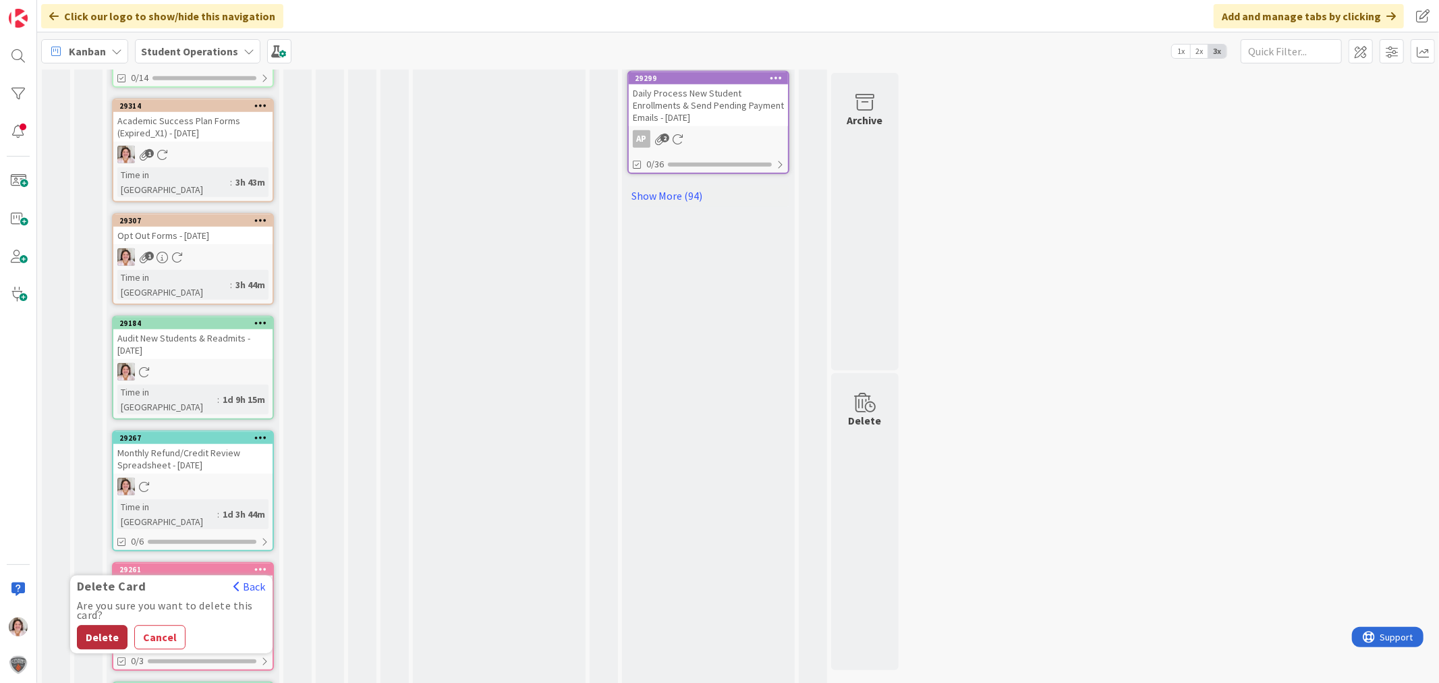
click at [102, 625] on button "Delete" at bounding box center [102, 637] width 51 height 24
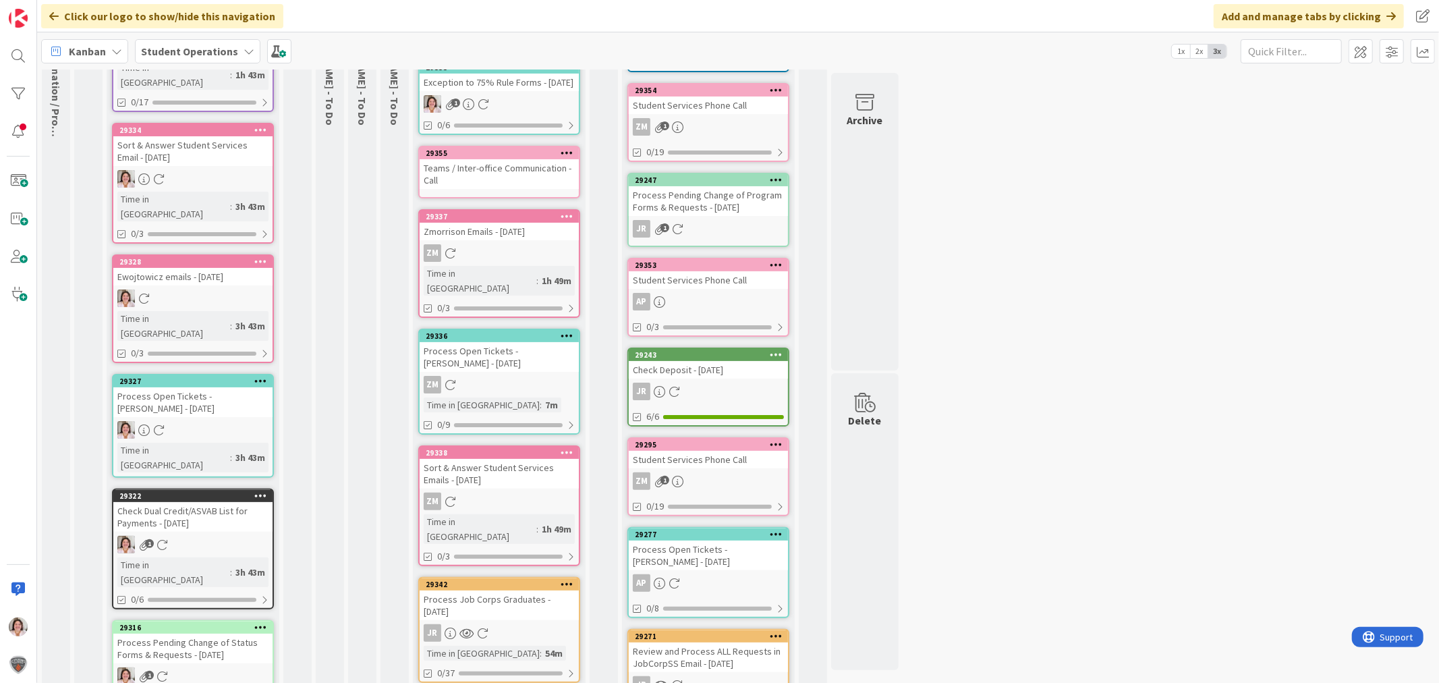
scroll to position [0, 0]
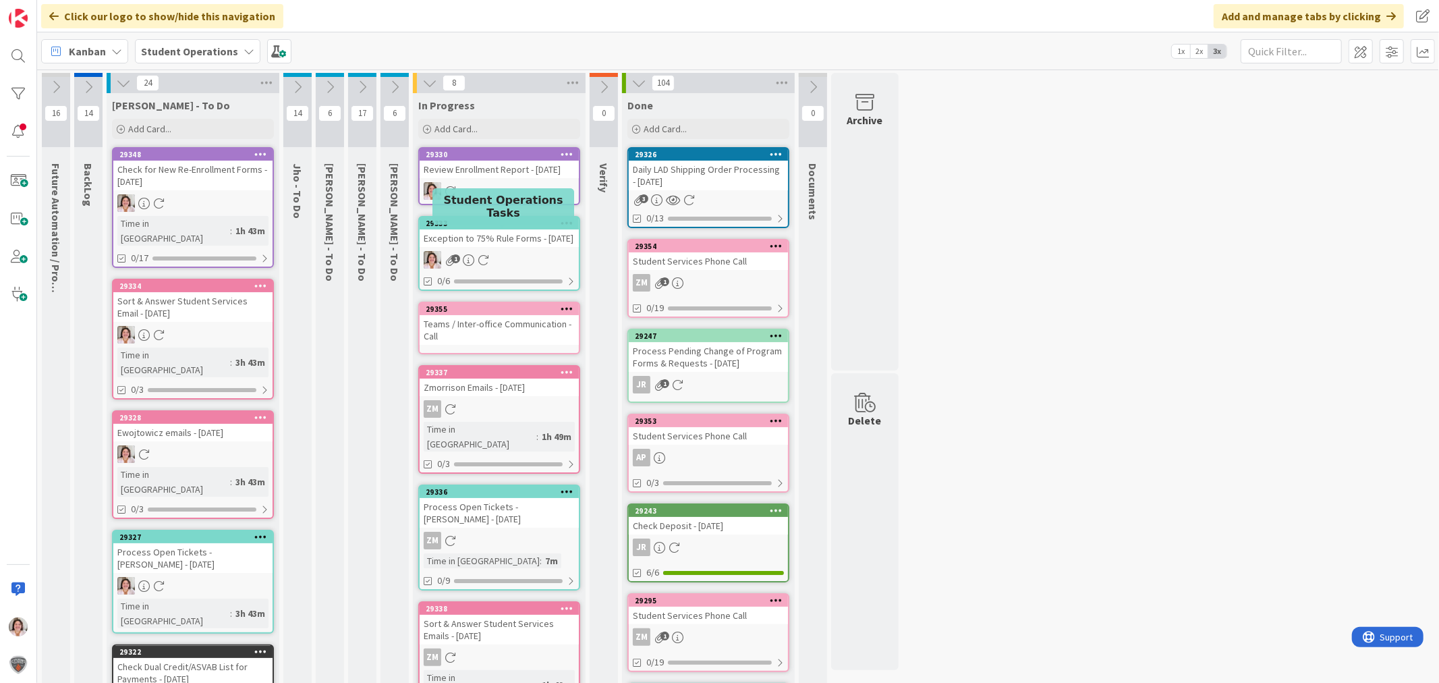
click at [528, 247] on div "Exception to 75% Rule Forms - [DATE]" at bounding box center [499, 238] width 159 height 18
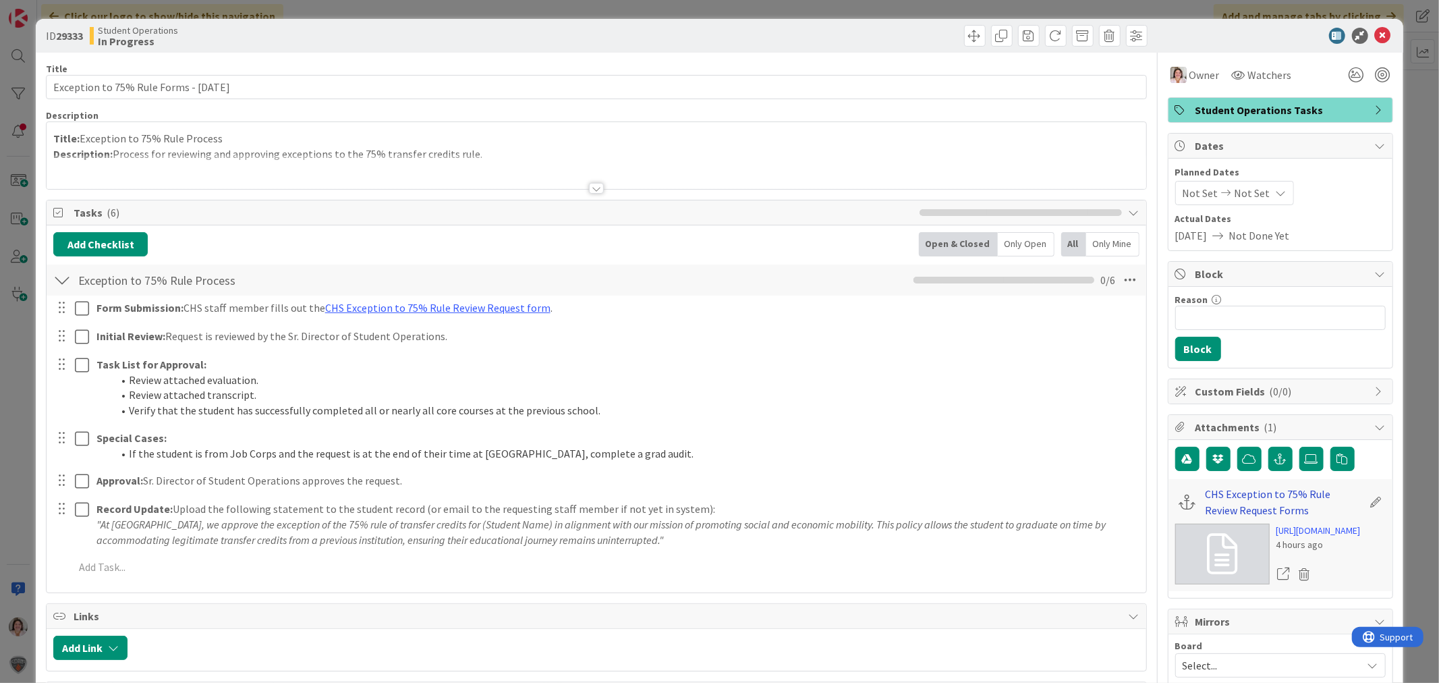
click at [1232, 494] on link "CHS Exception to 75% Rule Review Request Forms" at bounding box center [1283, 502] width 157 height 32
click at [1377, 39] on icon at bounding box center [1383, 36] width 16 height 16
